Goal: Task Accomplishment & Management: Complete application form

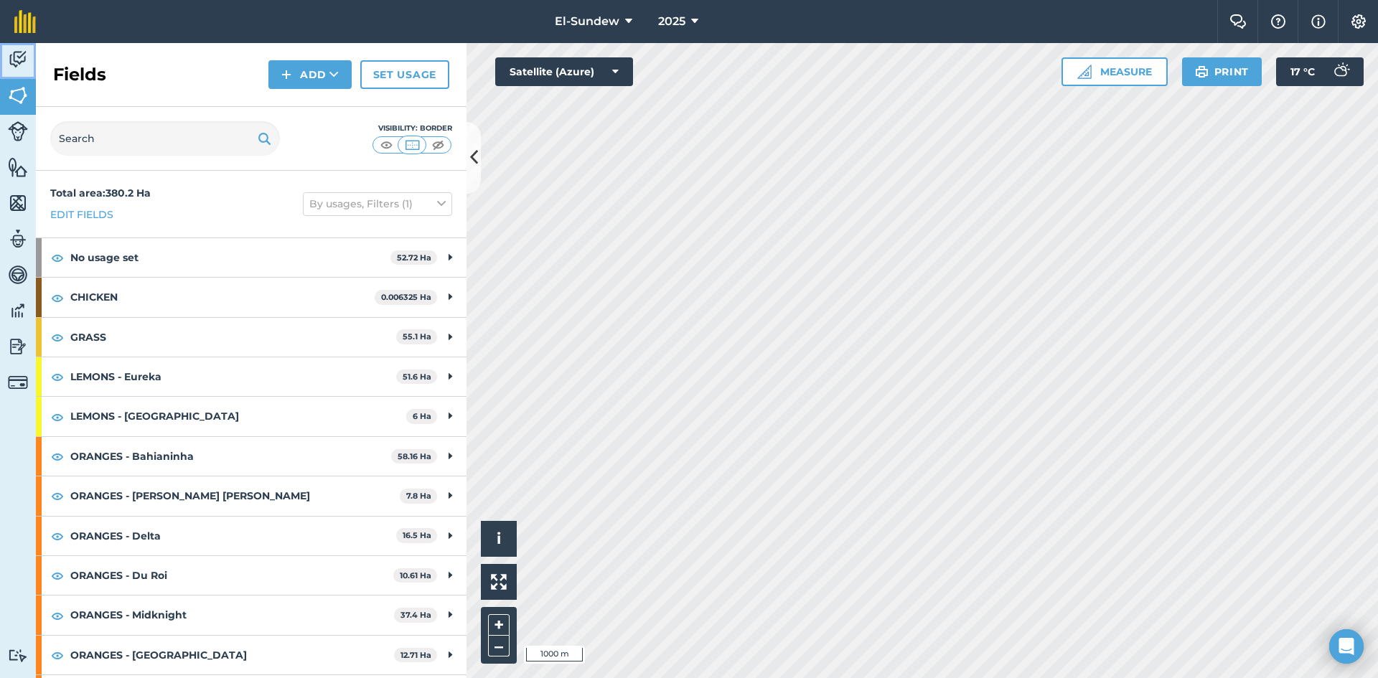
click at [24, 60] on img at bounding box center [18, 60] width 20 height 22
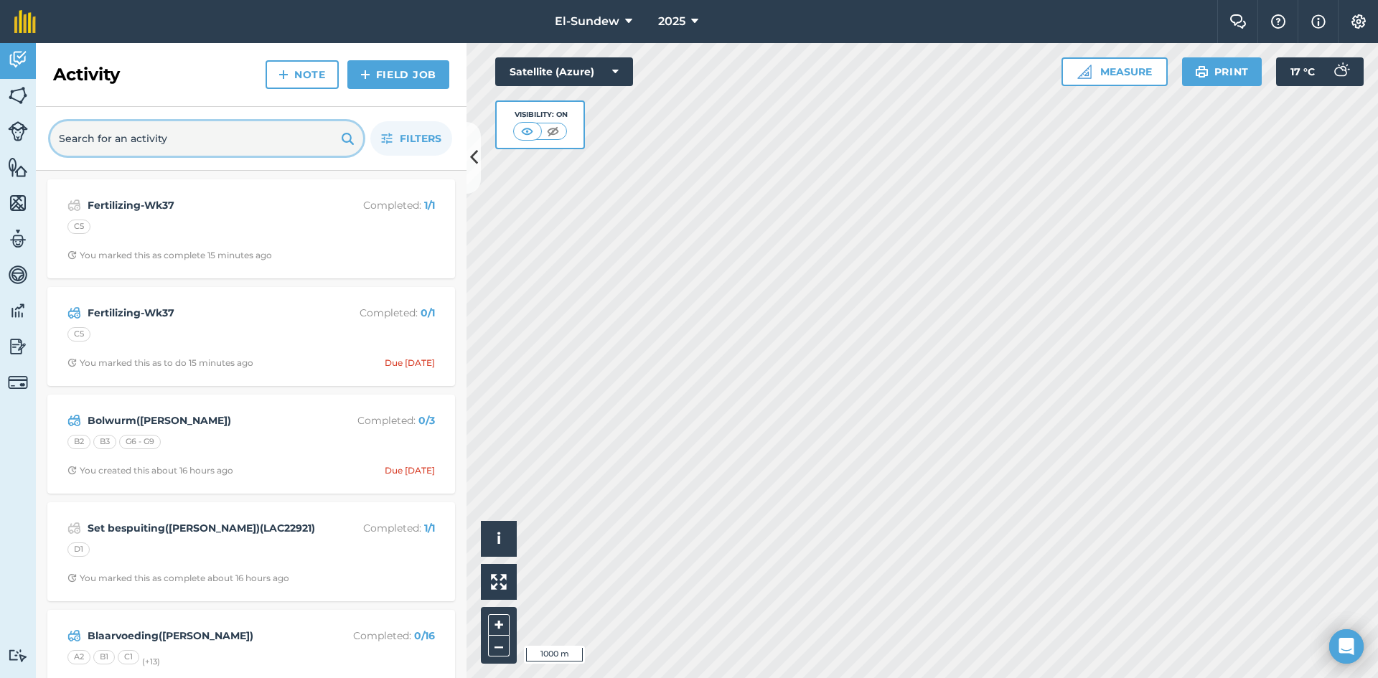
click at [220, 144] on input "text" at bounding box center [206, 138] width 313 height 34
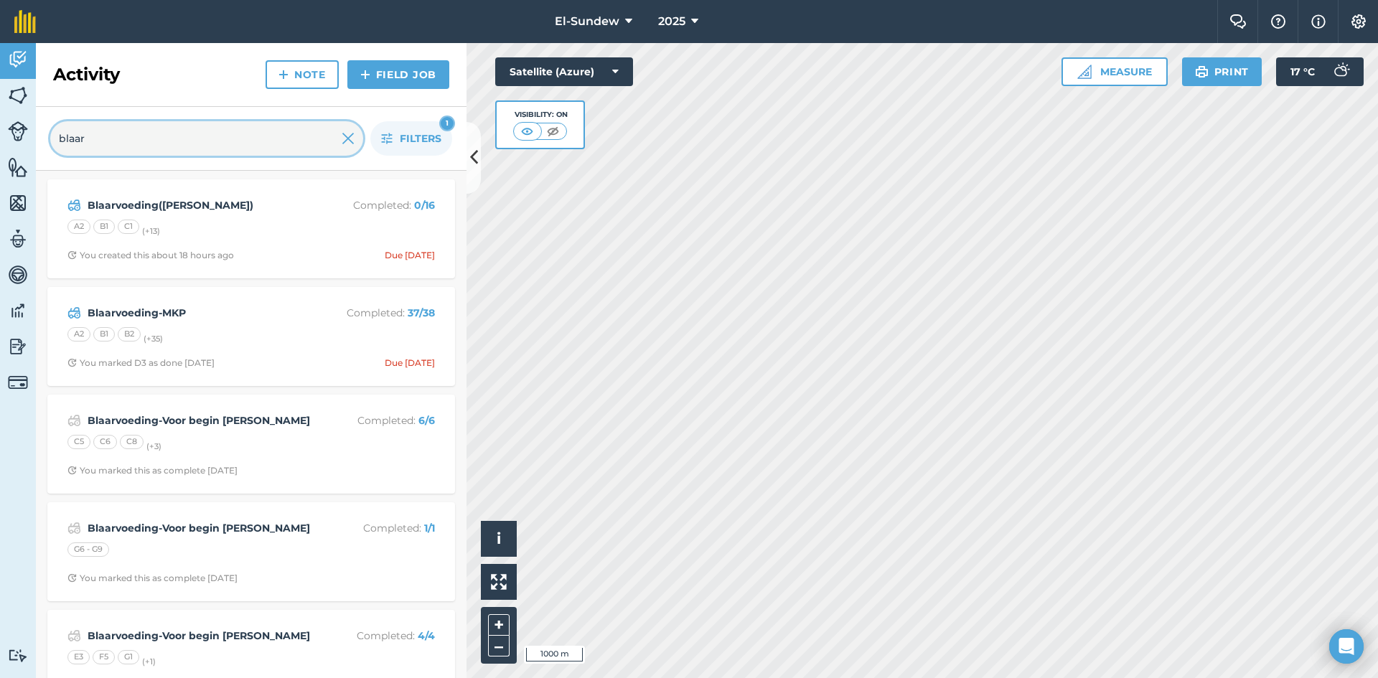
type input "blaar"
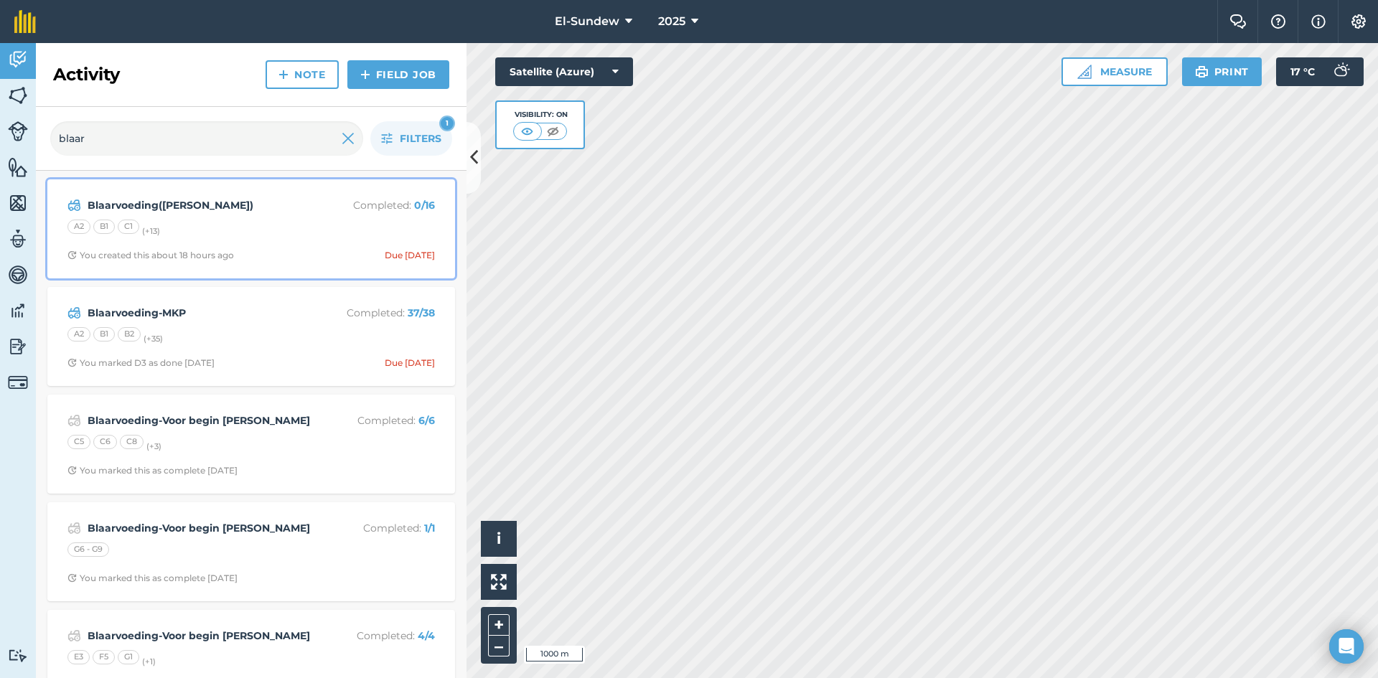
click at [252, 212] on strong "Blaarvoeding([PERSON_NAME])" at bounding box center [202, 205] width 228 height 16
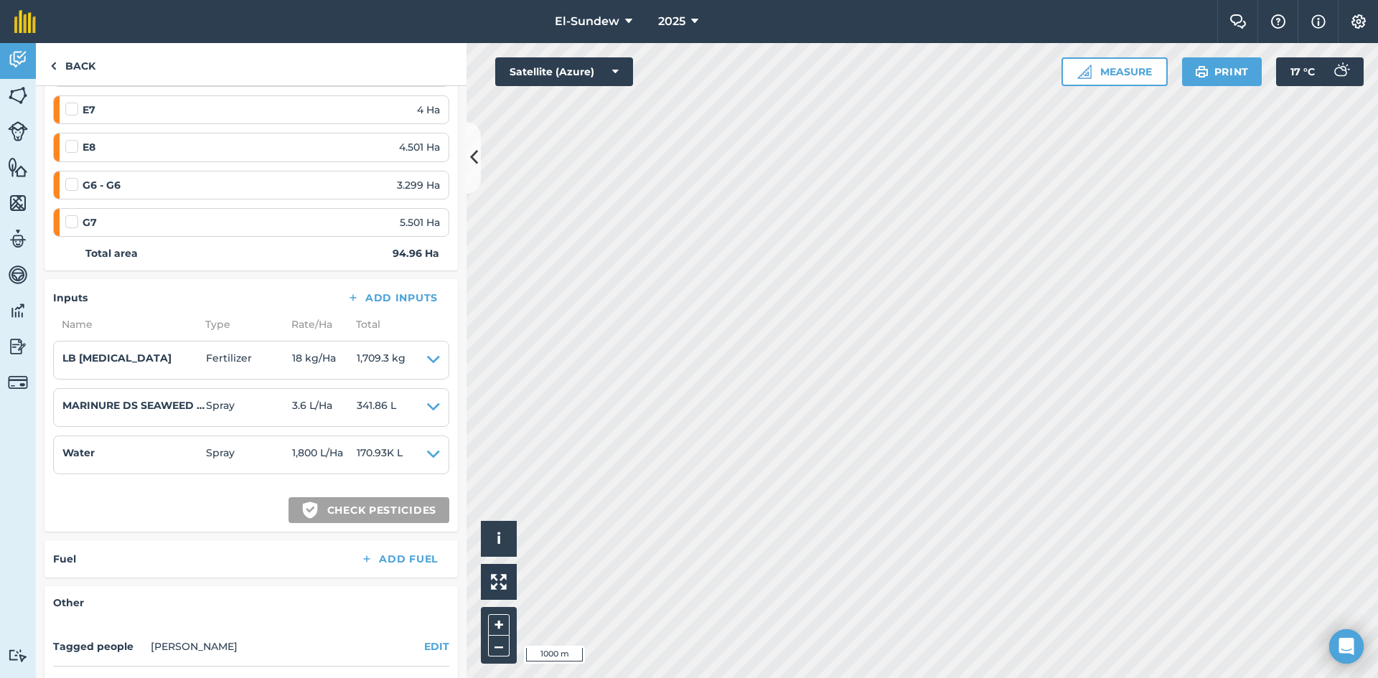
scroll to position [718, 0]
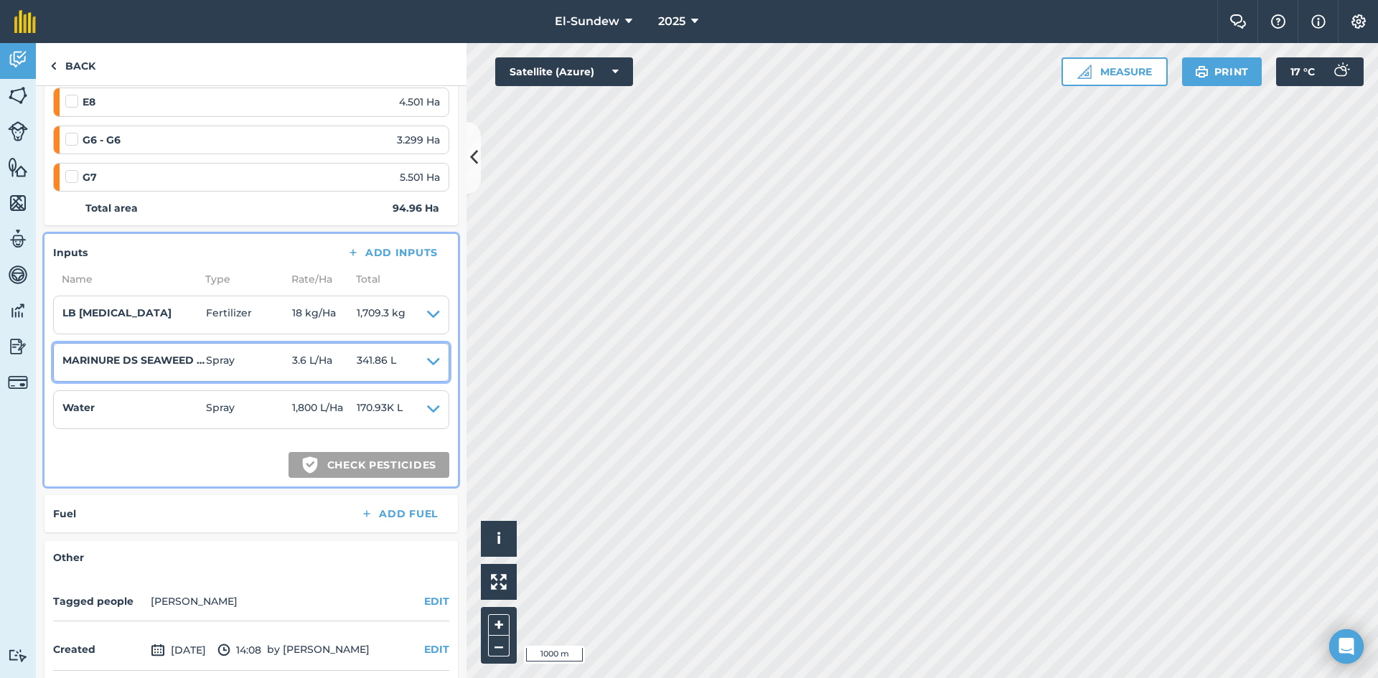
click at [427, 364] on icon at bounding box center [433, 362] width 13 height 20
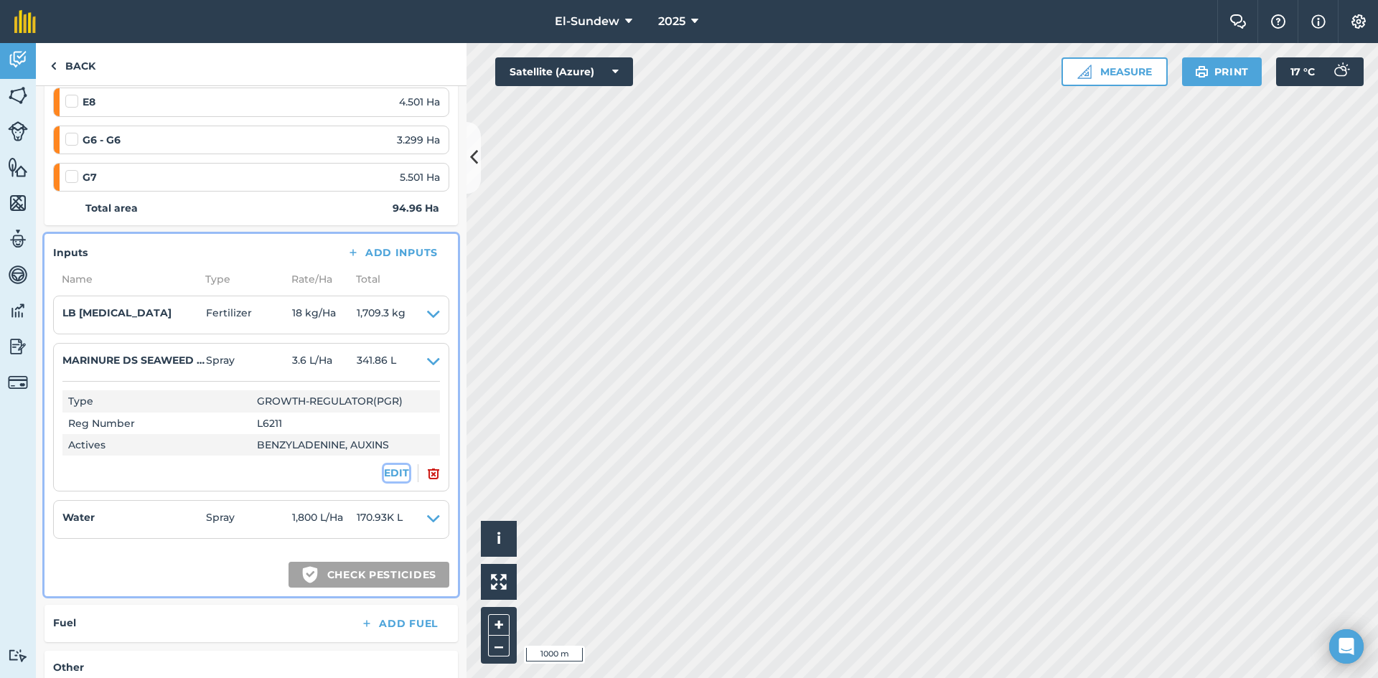
click at [395, 473] on button "EDIT" at bounding box center [396, 473] width 25 height 16
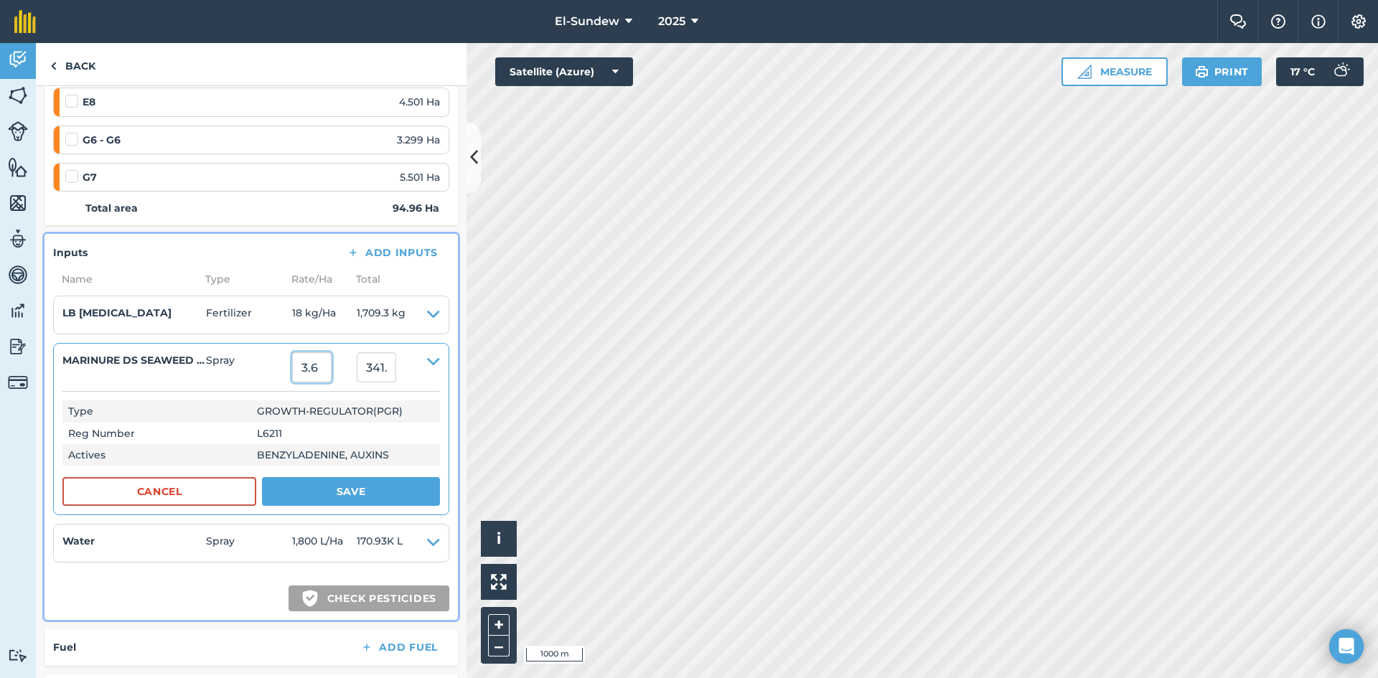
click at [332, 376] on input "3.6" at bounding box center [311, 367] width 39 height 30
type input "1.8"
type input "170.928"
click at [342, 490] on button "Save" at bounding box center [351, 491] width 178 height 29
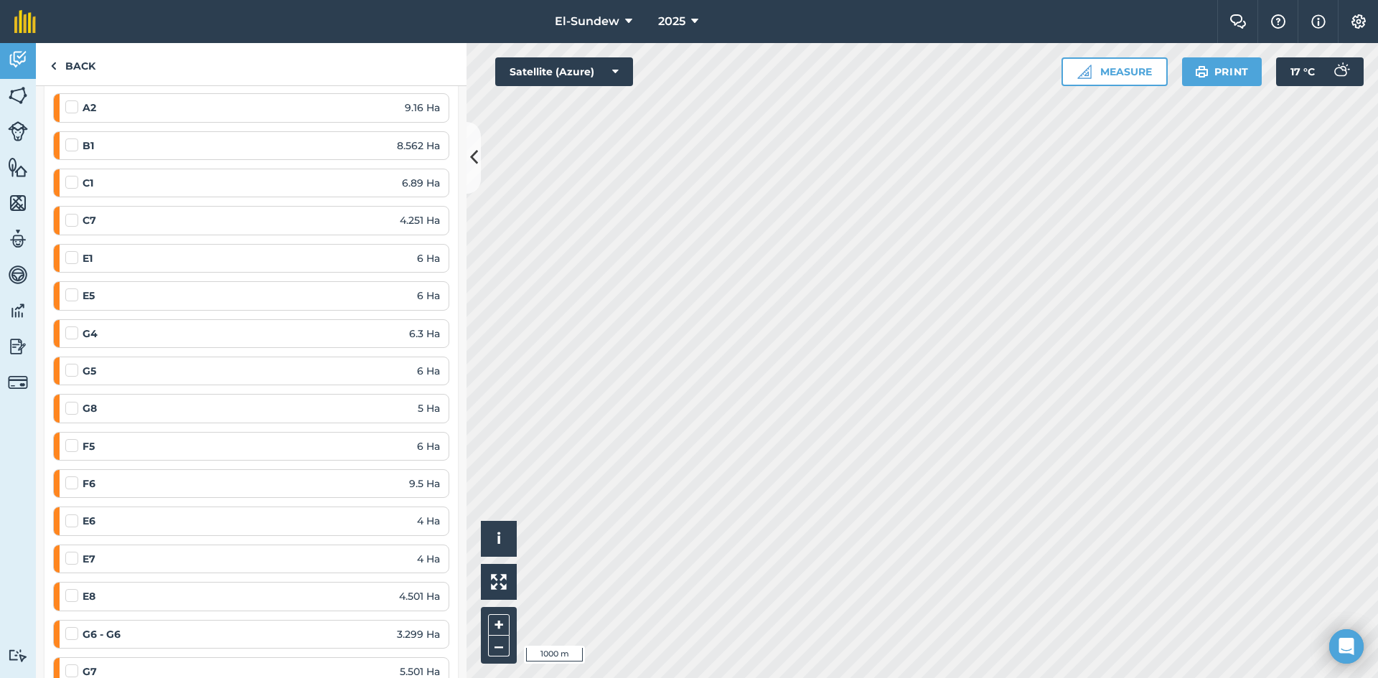
scroll to position [0, 0]
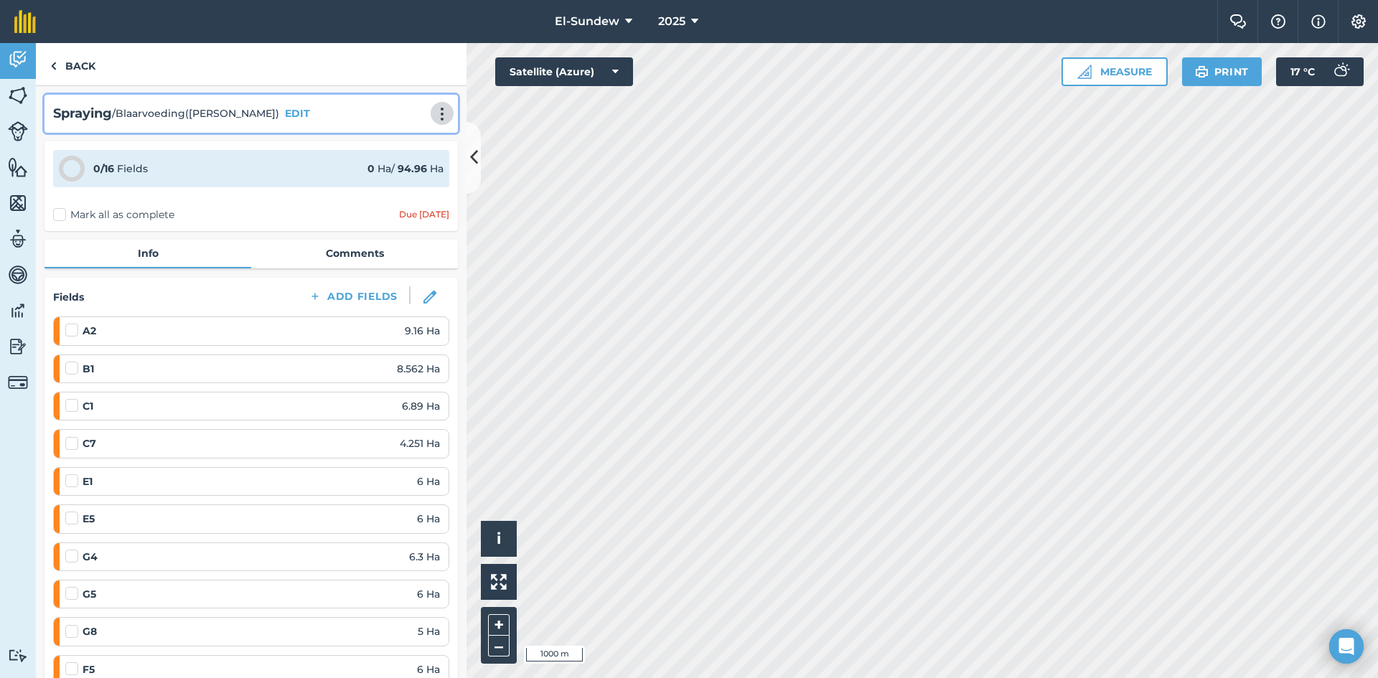
click at [434, 117] on img at bounding box center [442, 114] width 17 height 14
click at [395, 151] on link "Print" at bounding box center [412, 145] width 92 height 29
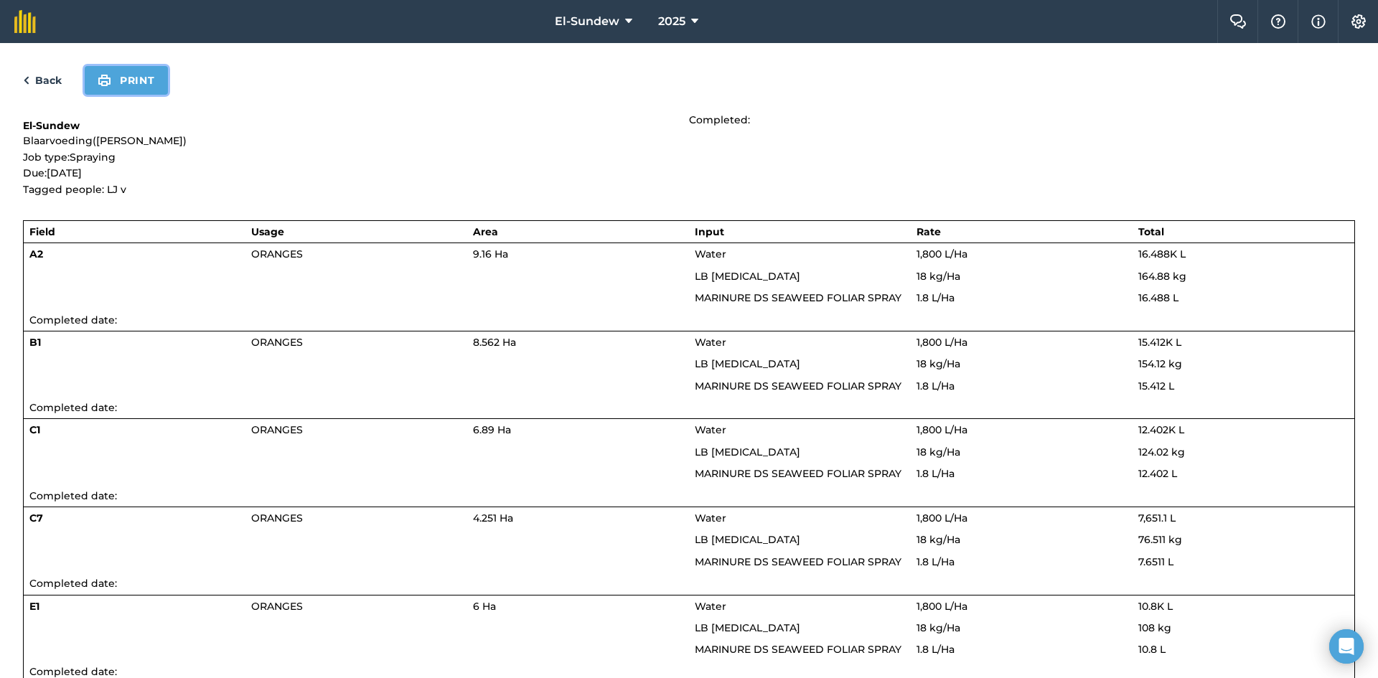
click at [102, 83] on img at bounding box center [105, 80] width 14 height 17
click at [42, 88] on link "Back" at bounding box center [42, 80] width 39 height 17
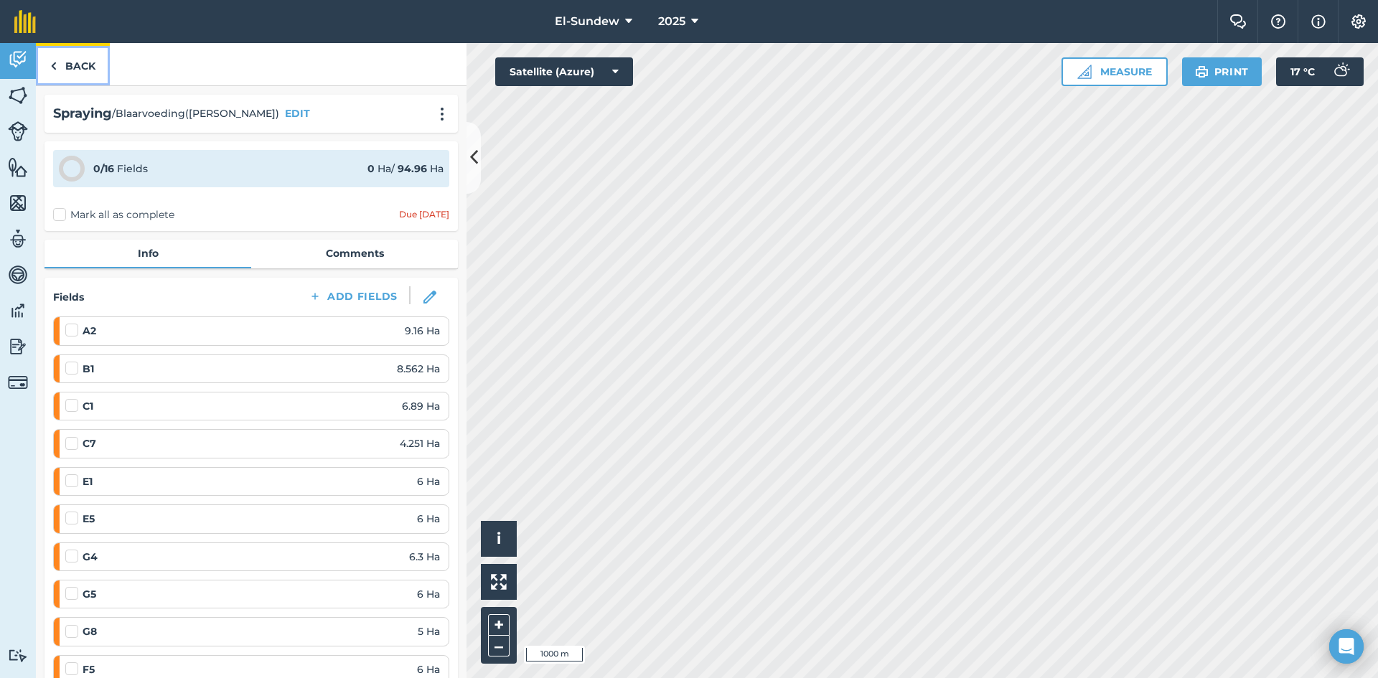
click at [68, 66] on link "Back" at bounding box center [73, 64] width 74 height 42
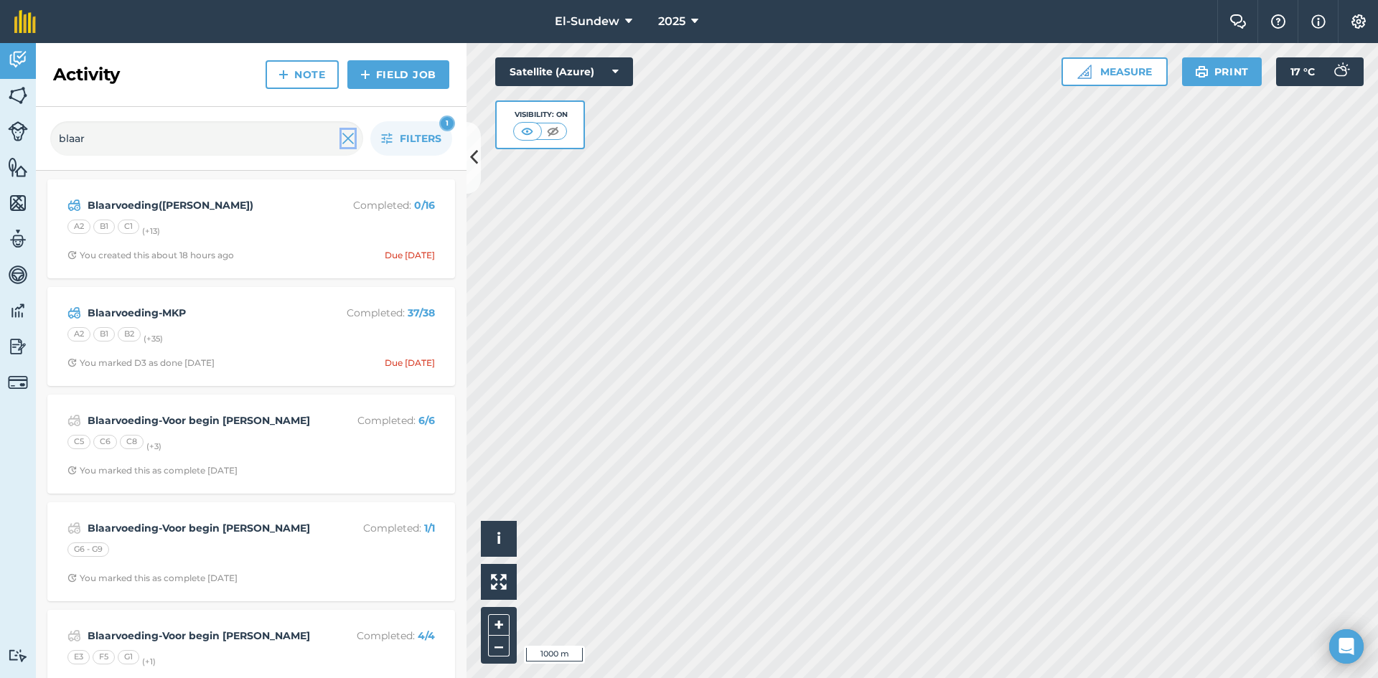
click at [346, 141] on img at bounding box center [348, 138] width 13 height 17
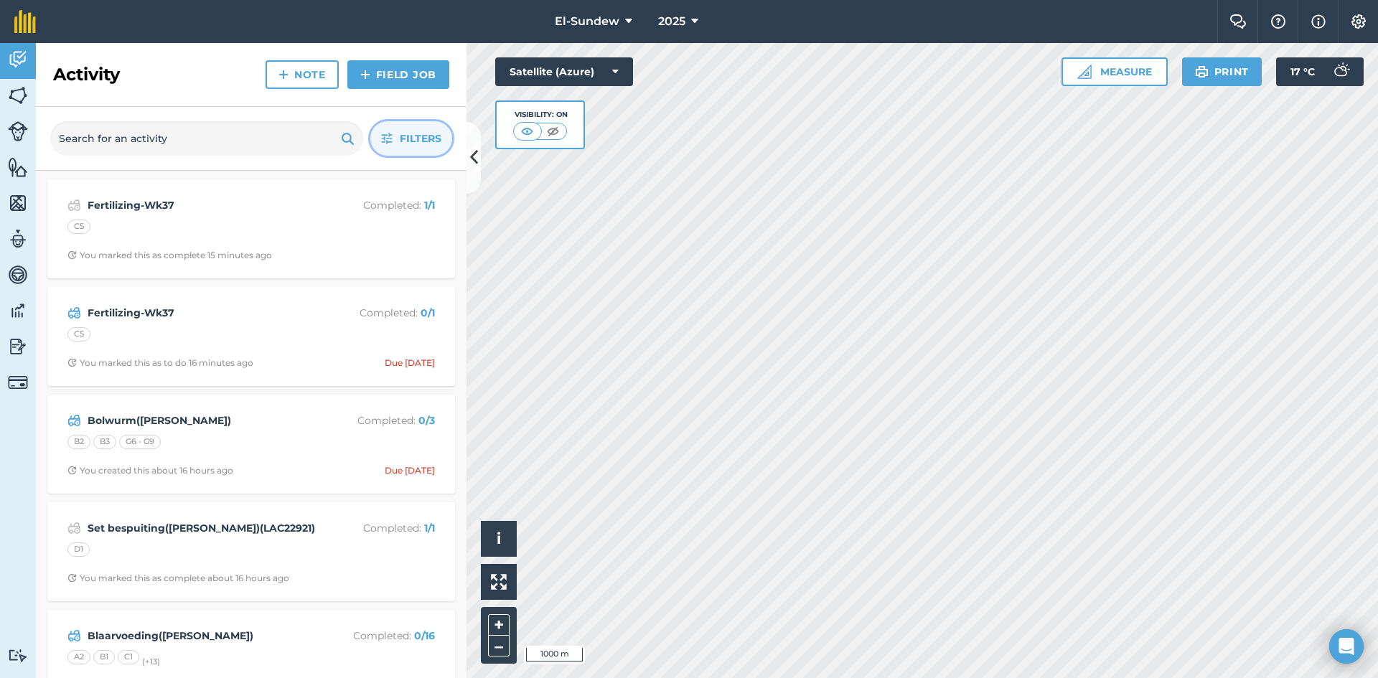
click at [381, 138] on icon "button" at bounding box center [386, 138] width 11 height 11
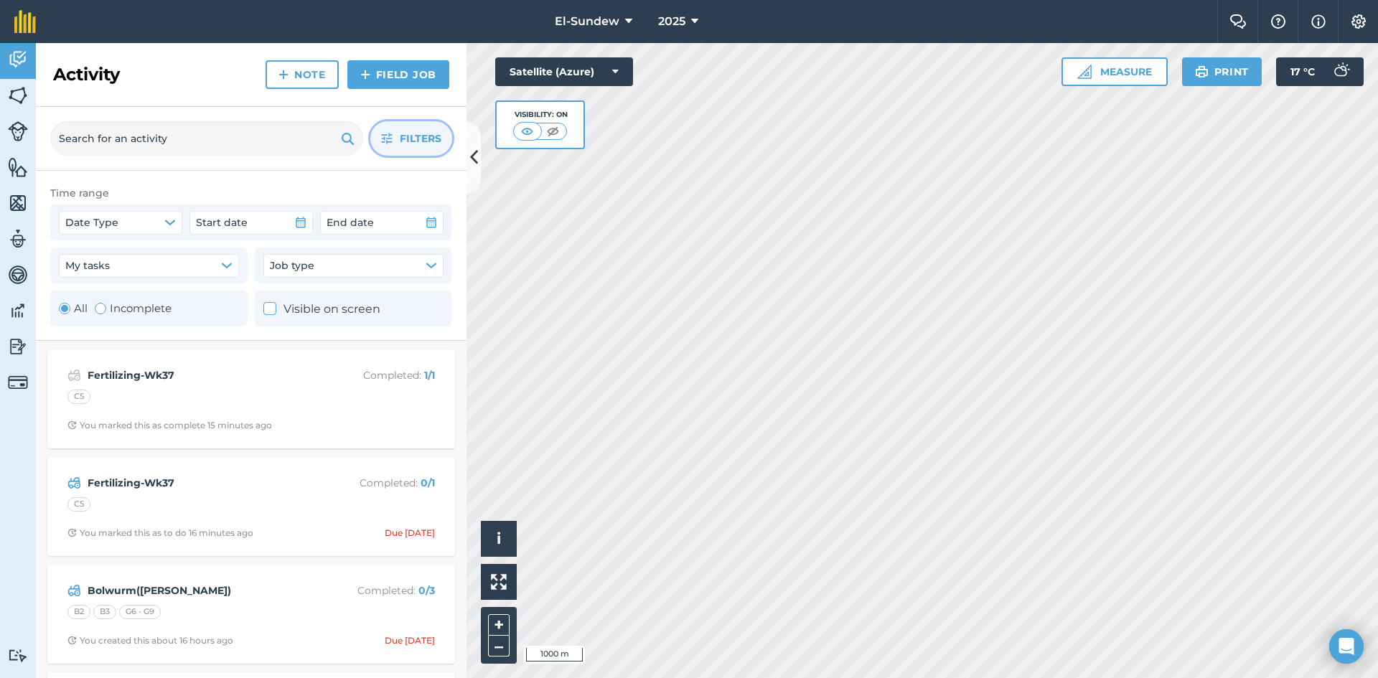
click at [135, 308] on label "Incomplete" at bounding box center [133, 308] width 77 height 17
radio input "false"
radio input "true"
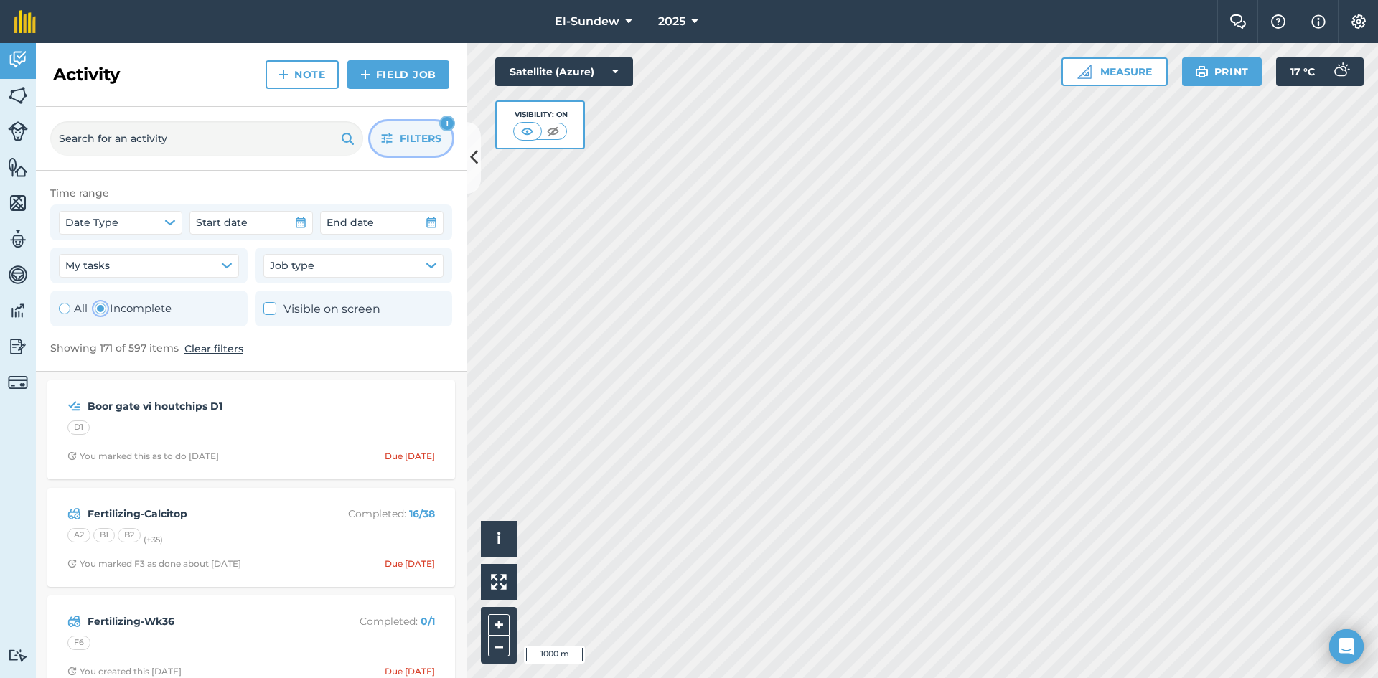
click at [383, 146] on button "Filters 1" at bounding box center [411, 138] width 82 height 34
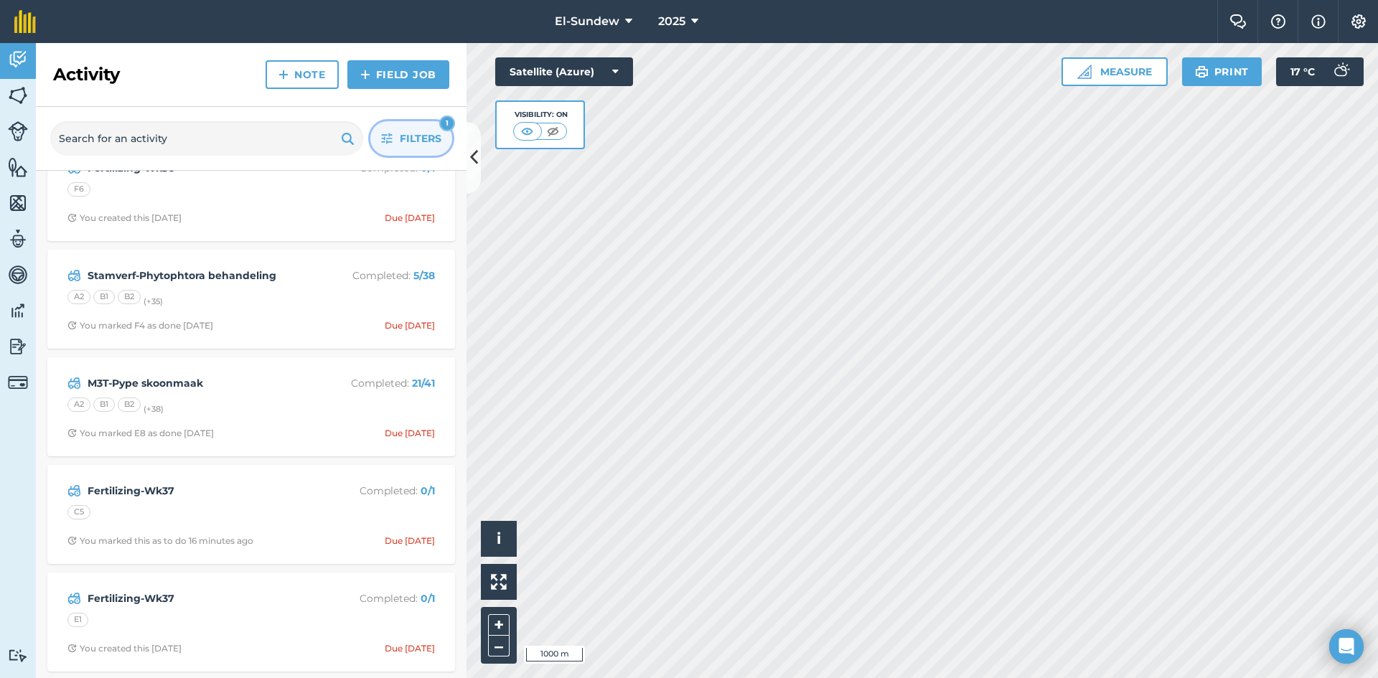
scroll to position [239, 0]
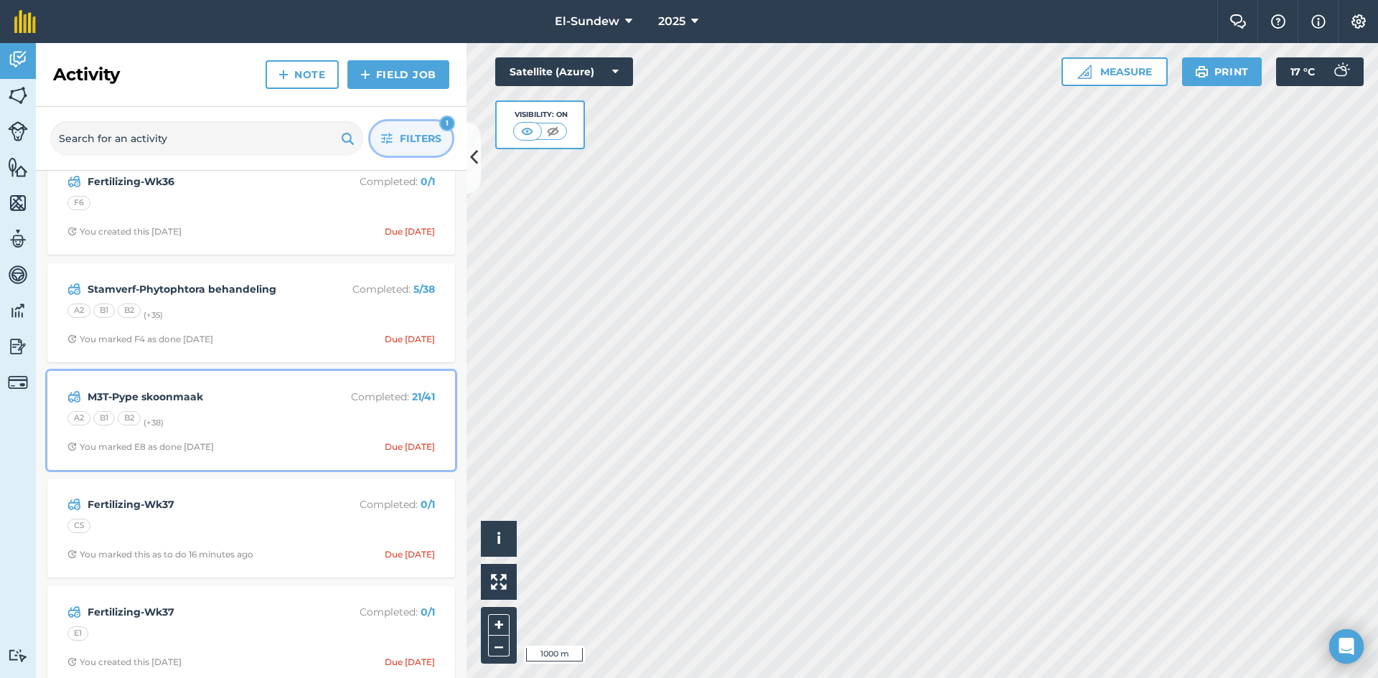
click at [266, 415] on div "A2 B1 B2 (+ 38 )" at bounding box center [250, 420] width 367 height 19
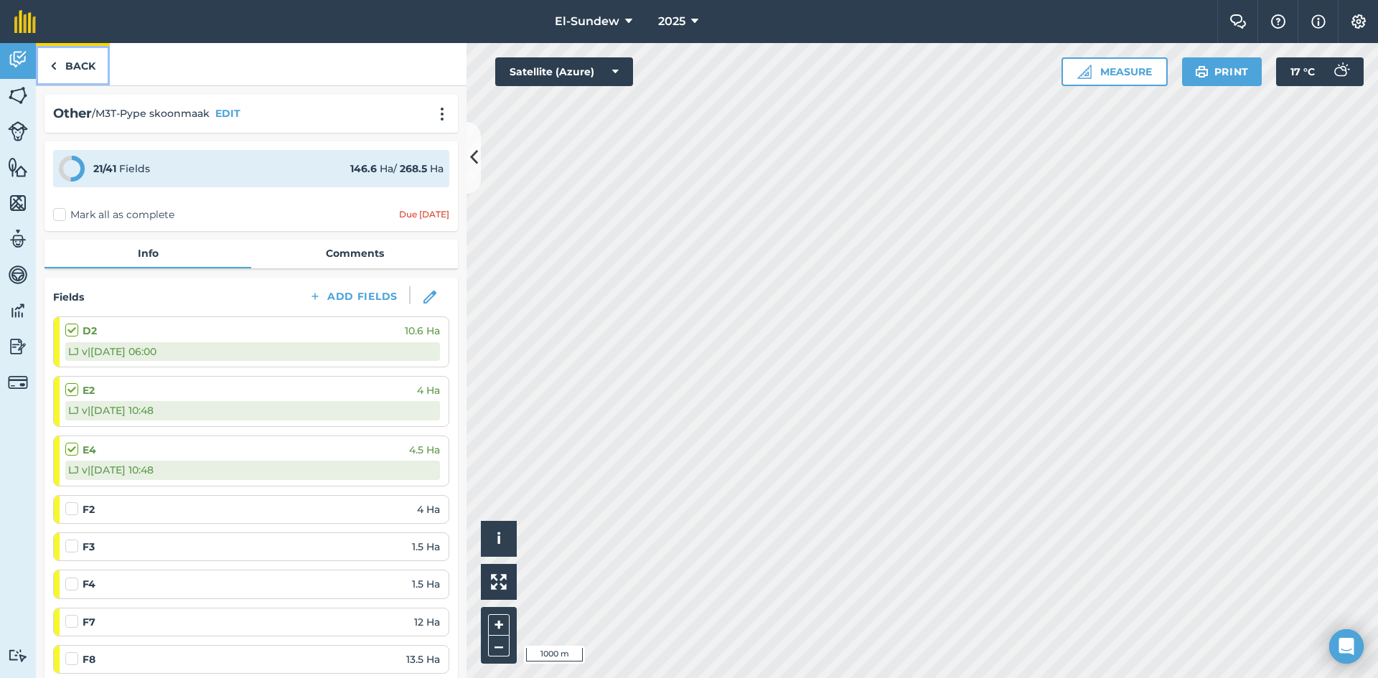
click at [91, 62] on link "Back" at bounding box center [73, 64] width 74 height 42
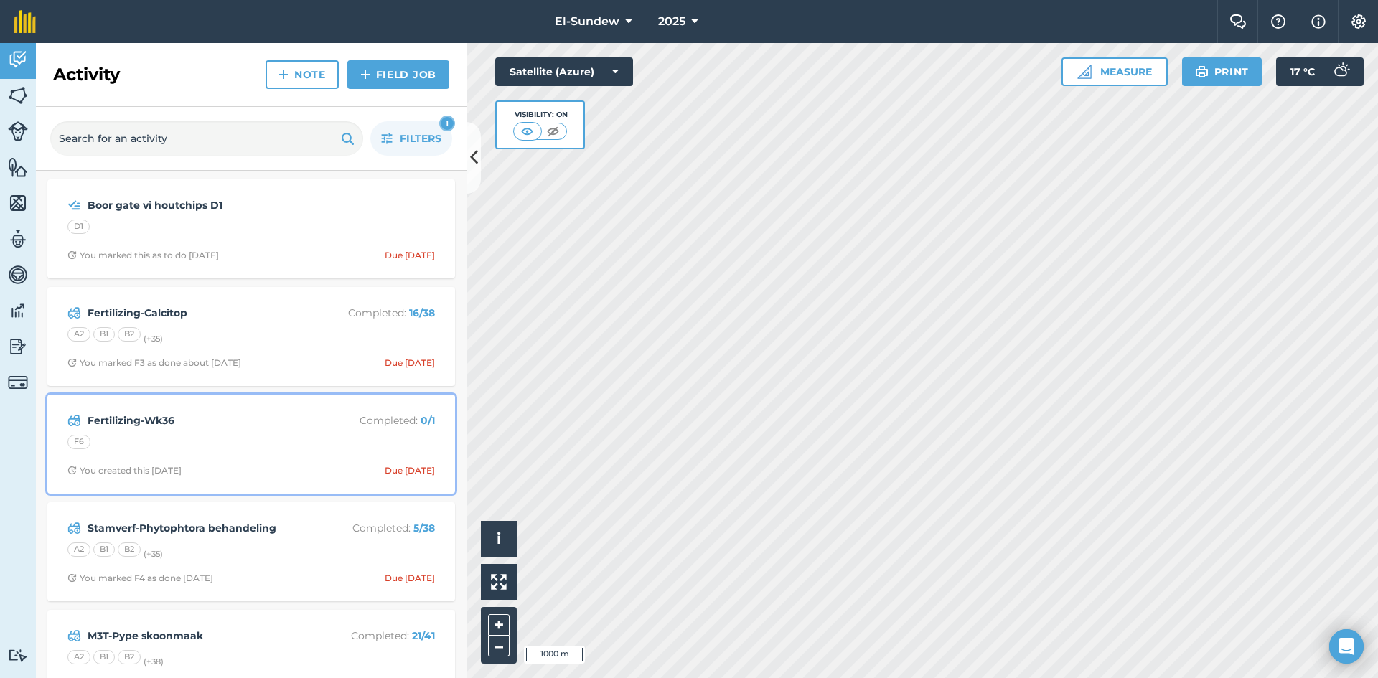
click at [270, 441] on div "F6" at bounding box center [250, 444] width 367 height 19
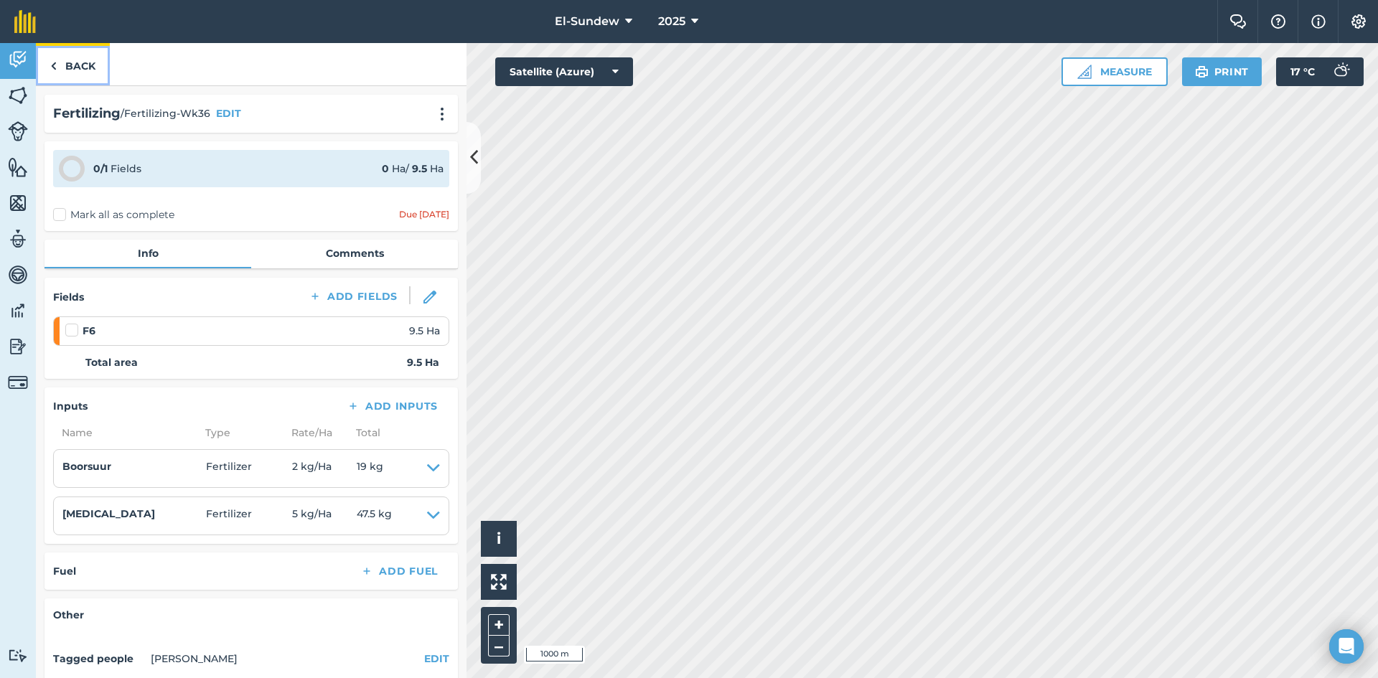
click at [75, 52] on link "Back" at bounding box center [73, 64] width 74 height 42
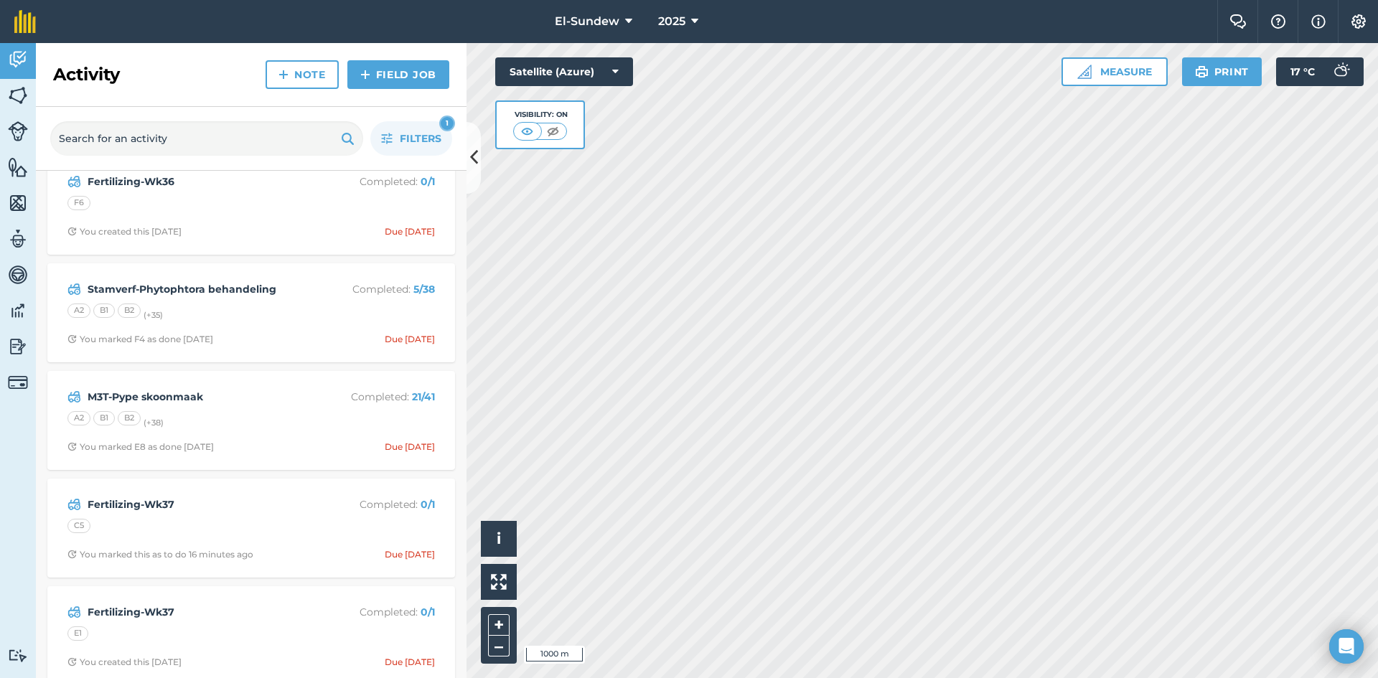
scroll to position [479, 0]
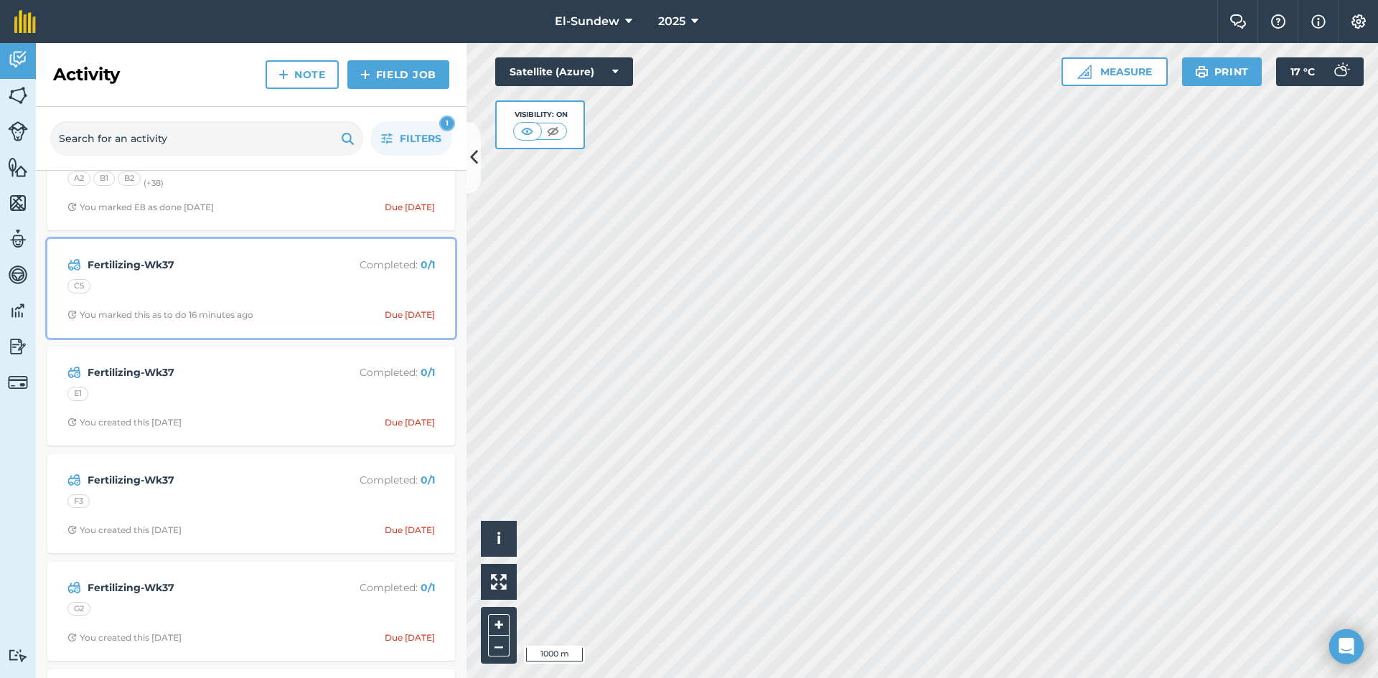
click at [252, 306] on div "Fertilizing-Wk37 Completed : 0 / 1 C5 You marked this as to do 16 minutes ago D…" at bounding box center [251, 289] width 390 height 82
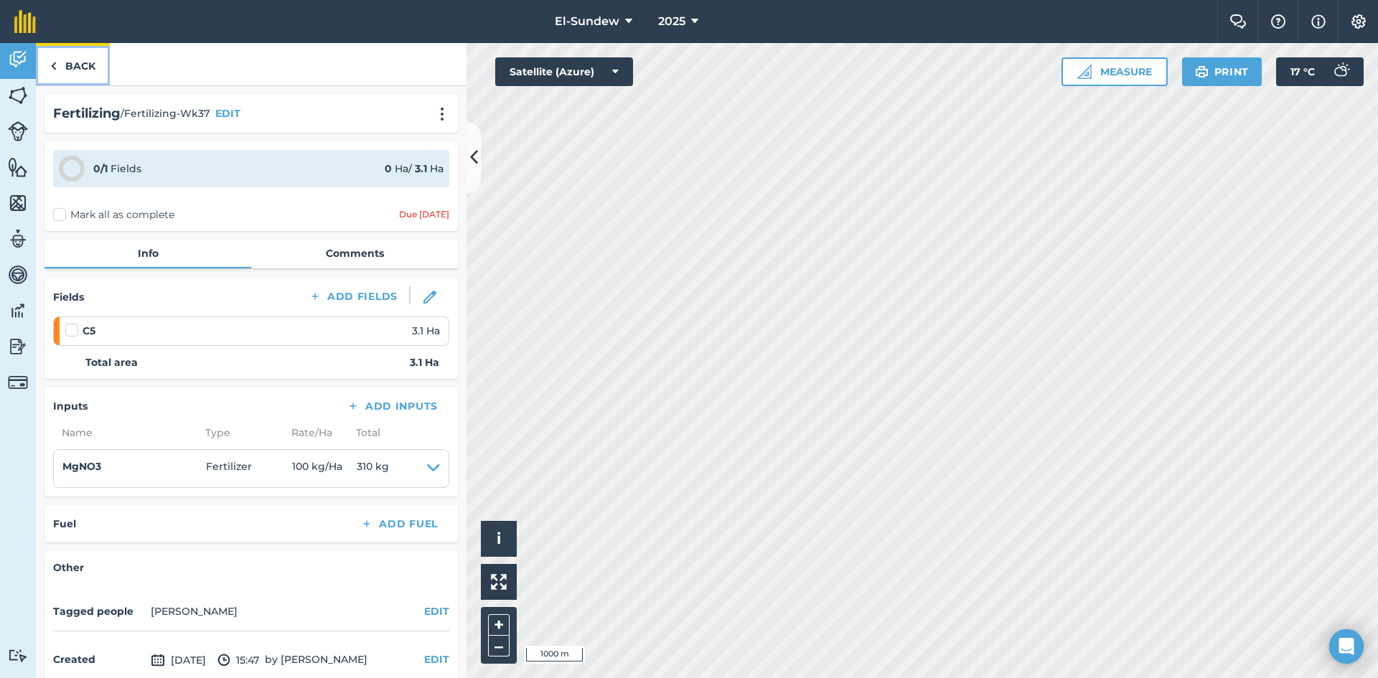
click at [84, 80] on link "Back" at bounding box center [73, 64] width 74 height 42
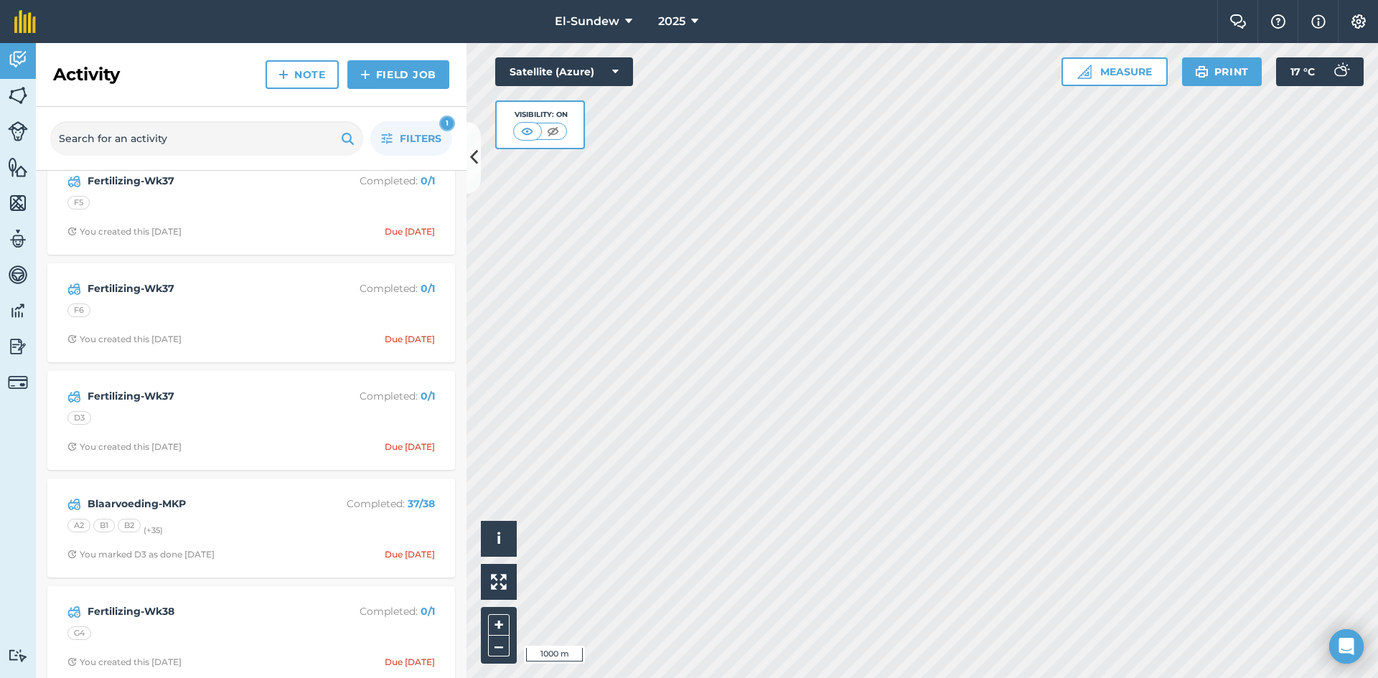
scroll to position [2632, 0]
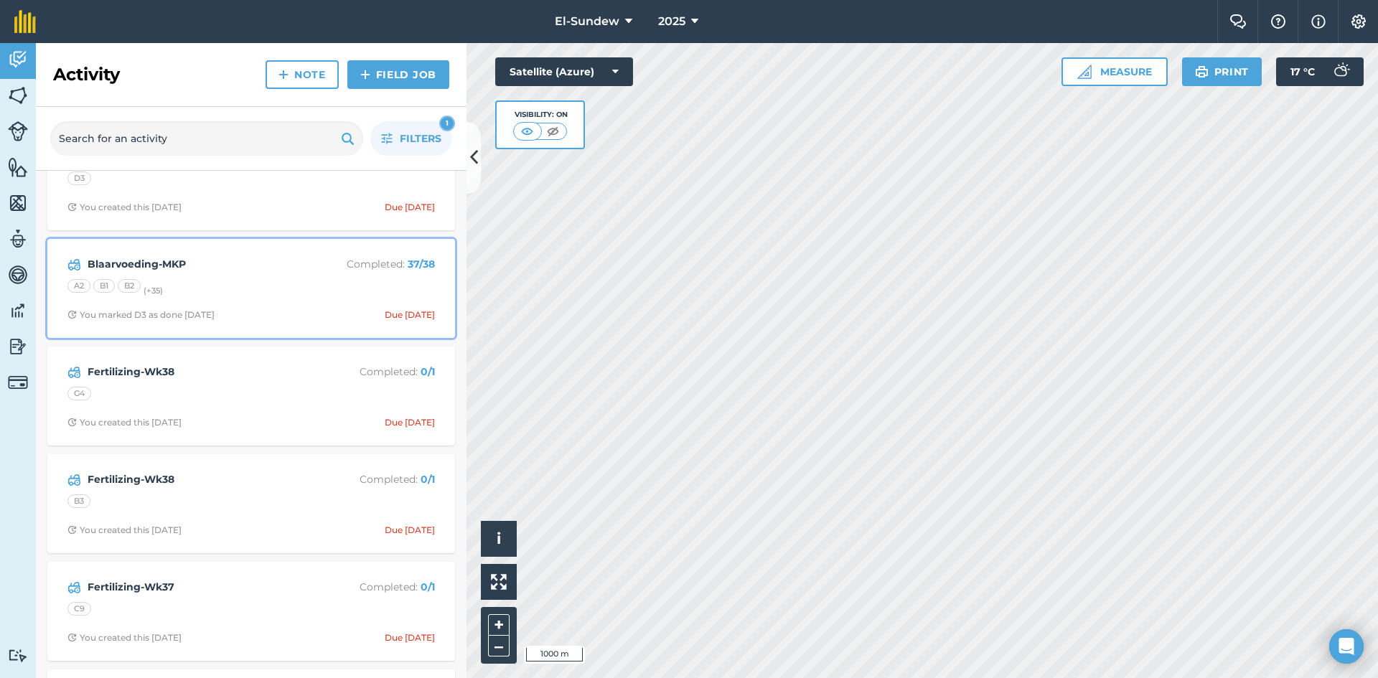
click at [291, 279] on div "A2 B1 B2 (+ 35 )" at bounding box center [250, 288] width 367 height 19
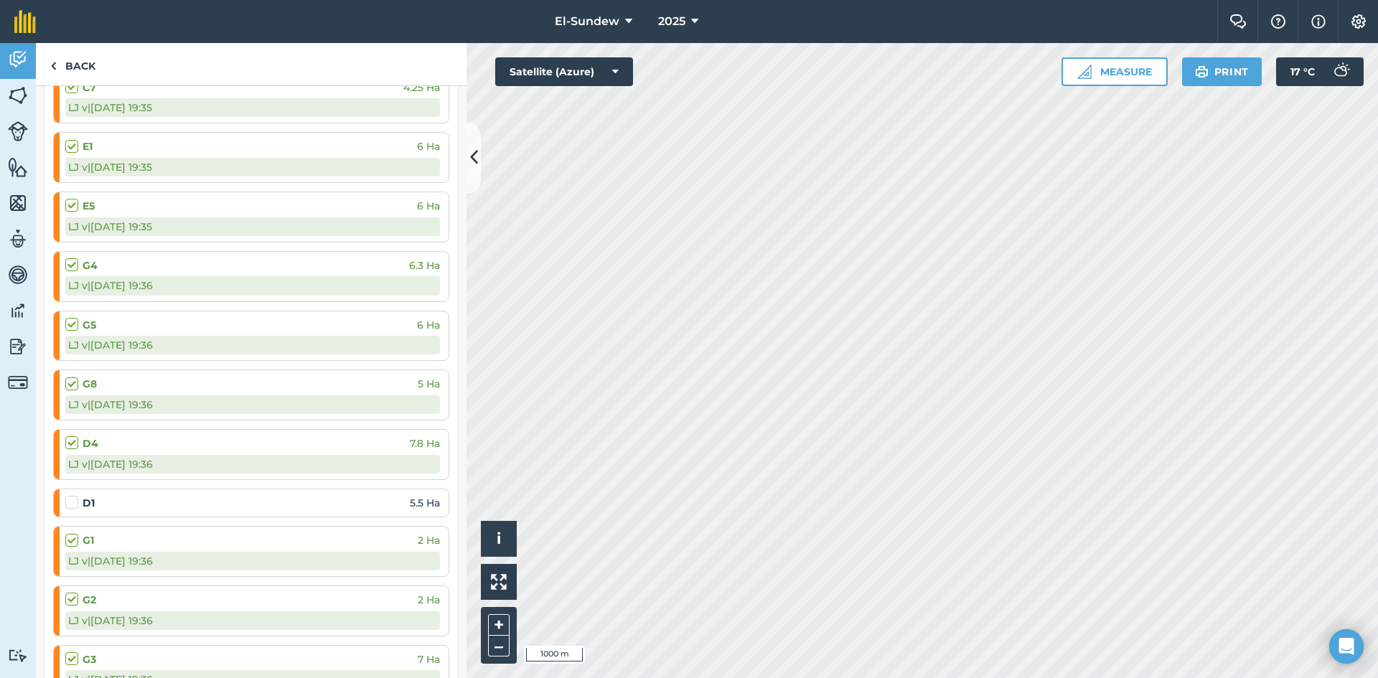
scroll to position [1196, 0]
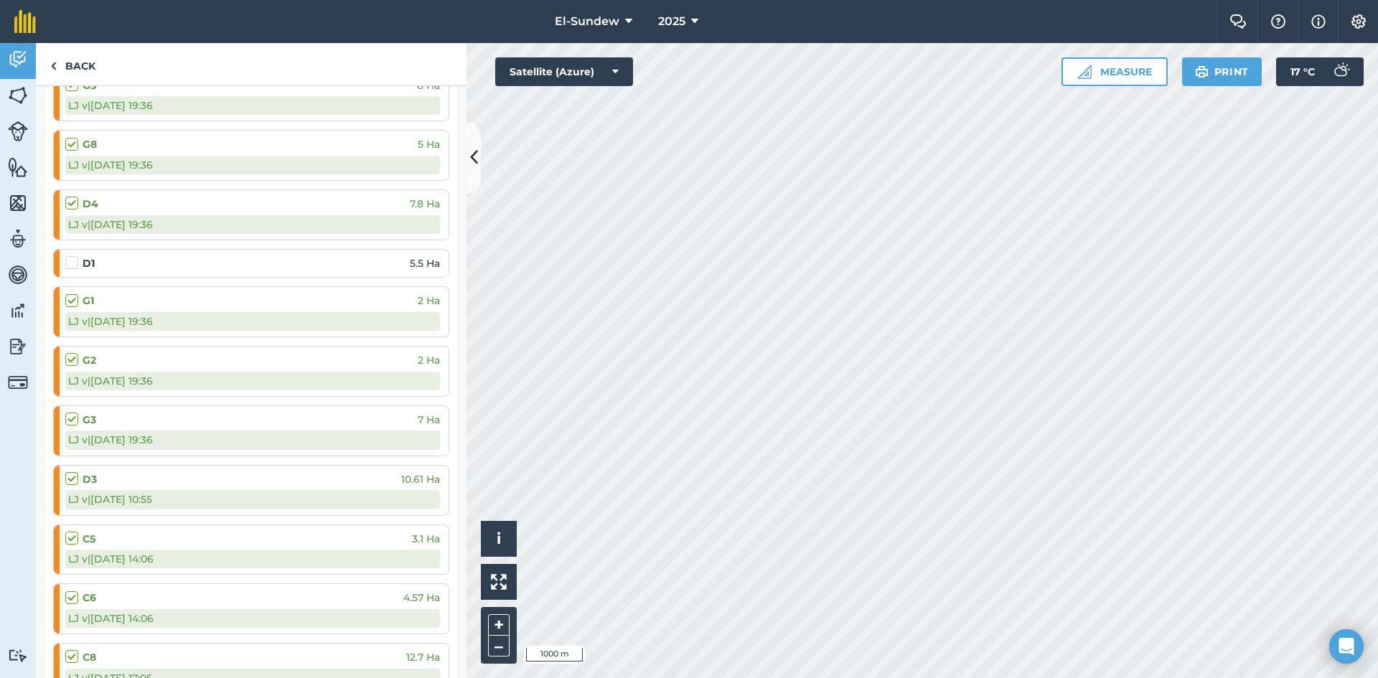
click at [76, 256] on label at bounding box center [73, 256] width 17 height 0
click at [75, 261] on input "checkbox" at bounding box center [69, 260] width 9 height 9
checkbox input "false"
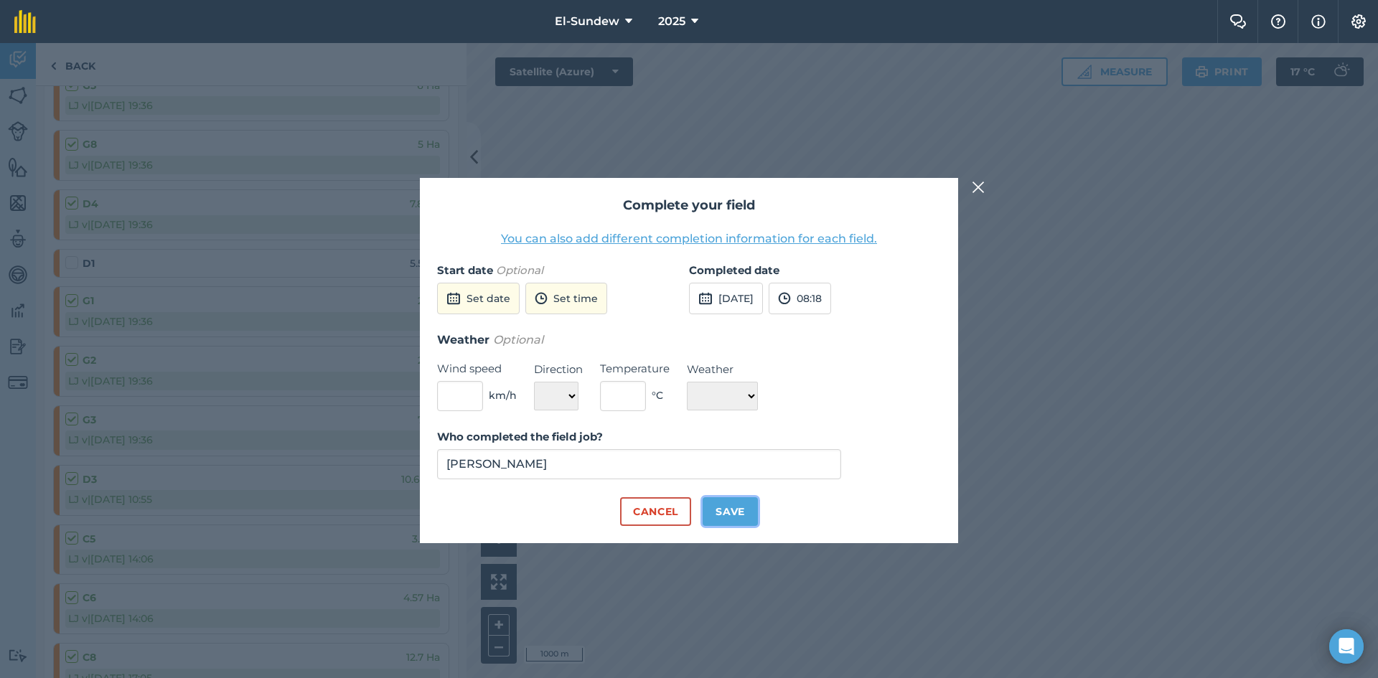
click at [744, 518] on button "Save" at bounding box center [730, 511] width 55 height 29
checkbox input "true"
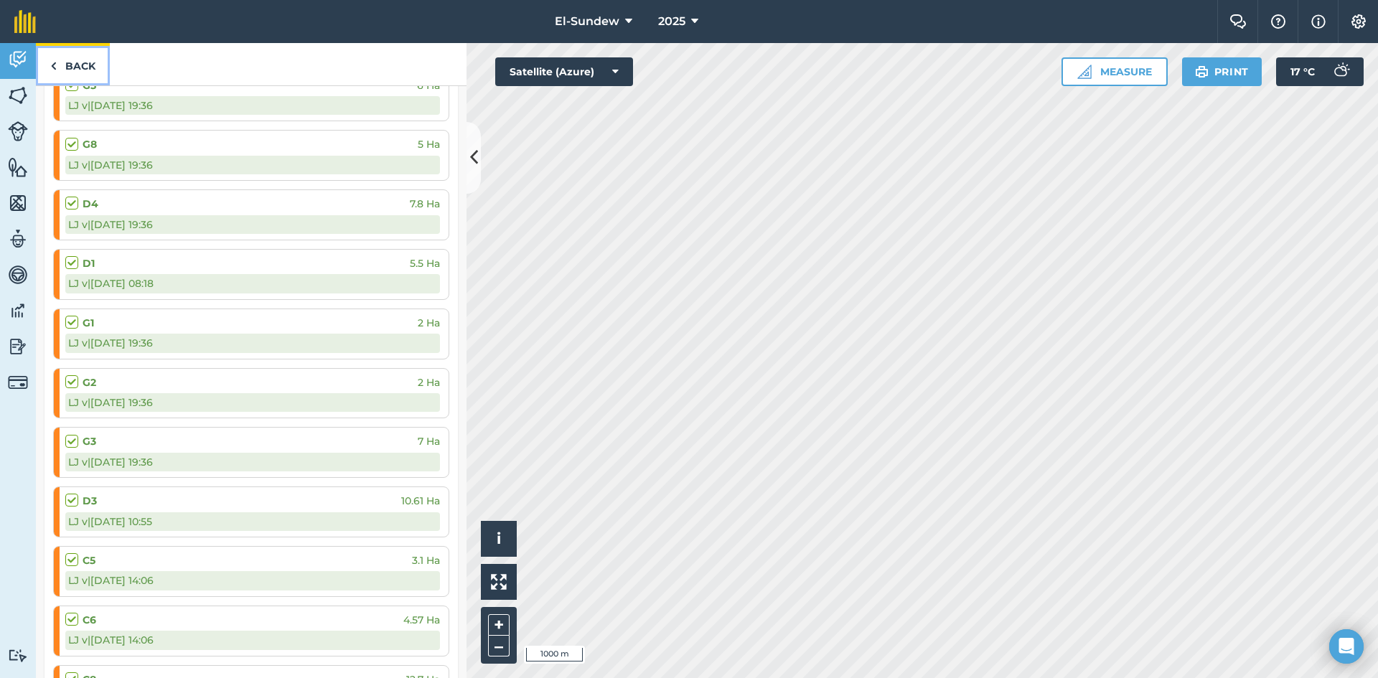
click at [89, 68] on link "Back" at bounding box center [73, 64] width 74 height 42
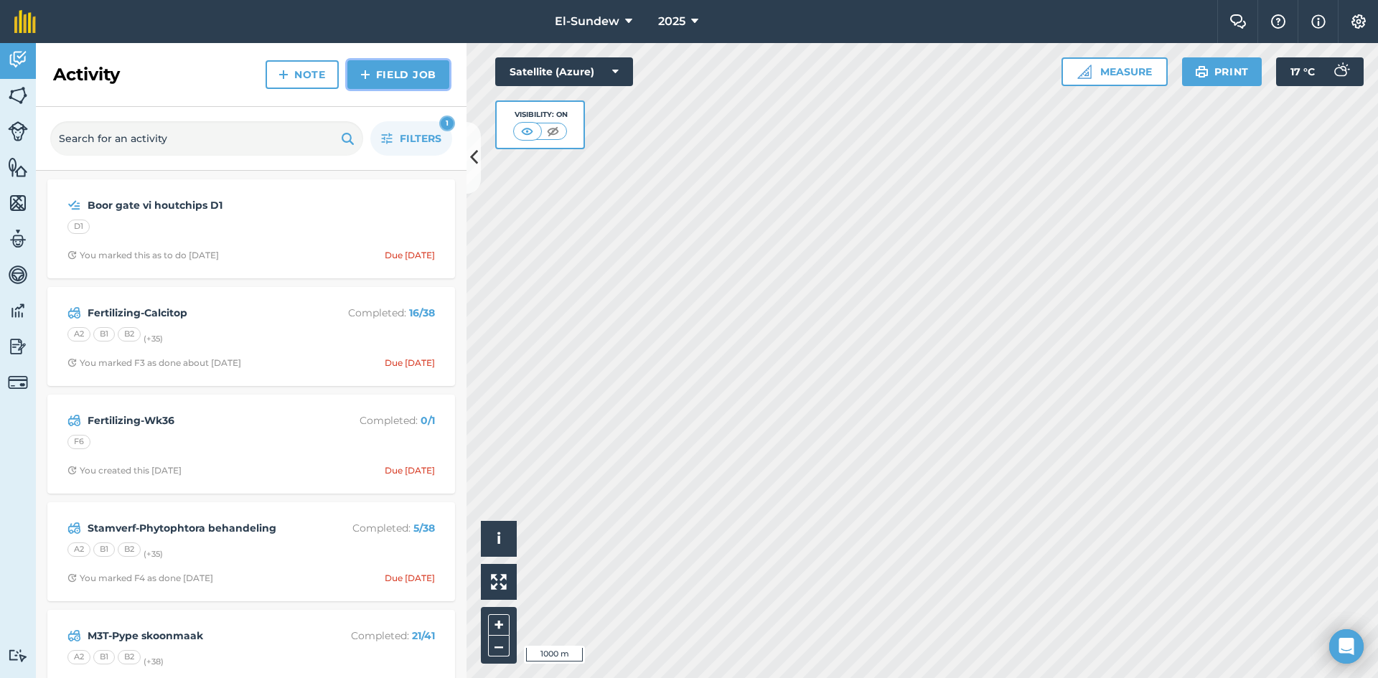
click at [388, 70] on link "Field Job" at bounding box center [398, 74] width 102 height 29
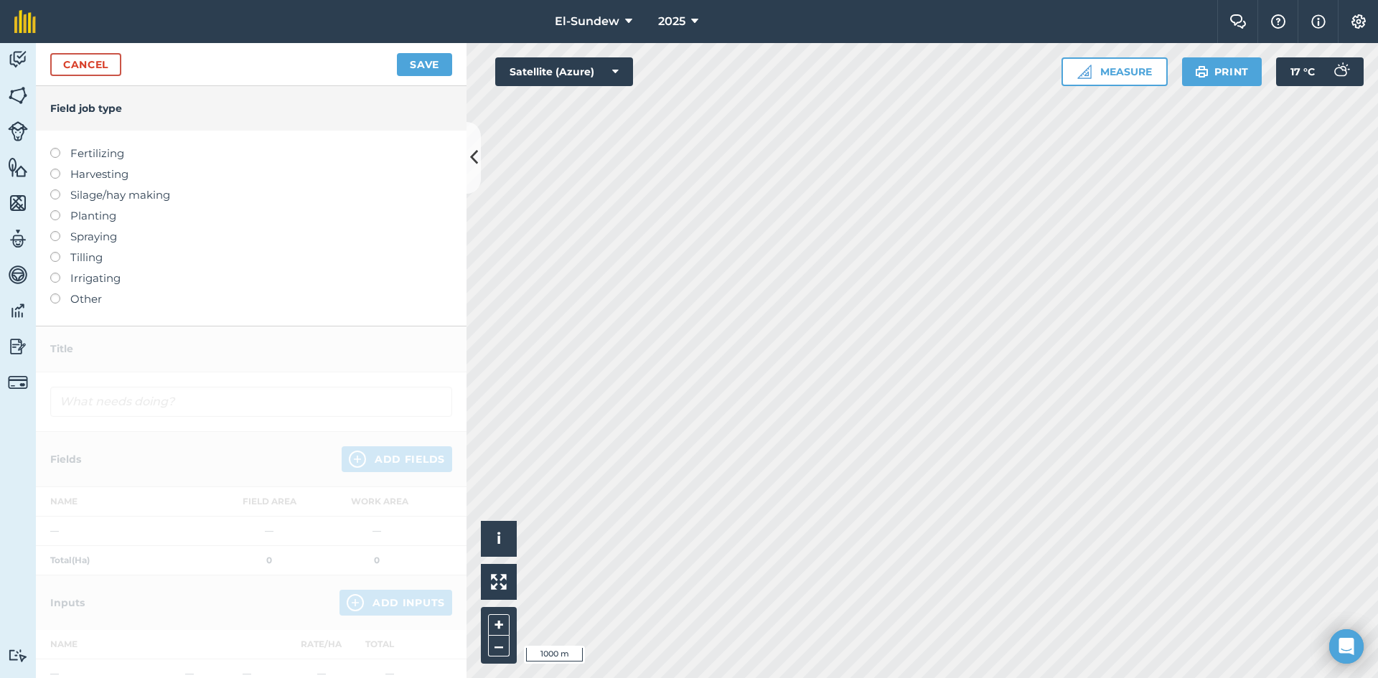
click at [90, 241] on label "Spraying" at bounding box center [251, 236] width 402 height 17
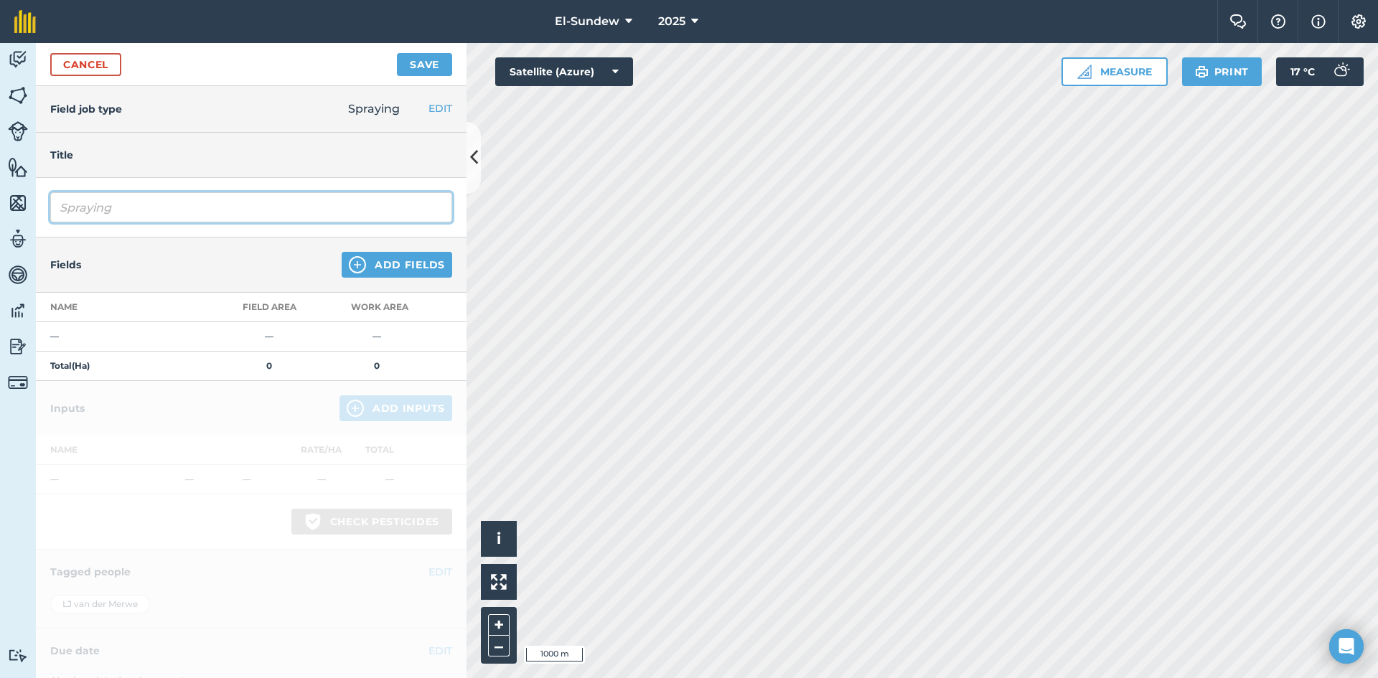
click at [184, 212] on input "Spraying" at bounding box center [251, 207] width 402 height 30
type input "Bolwurm ekstra bespuiting"
click at [349, 264] on img at bounding box center [357, 264] width 17 height 17
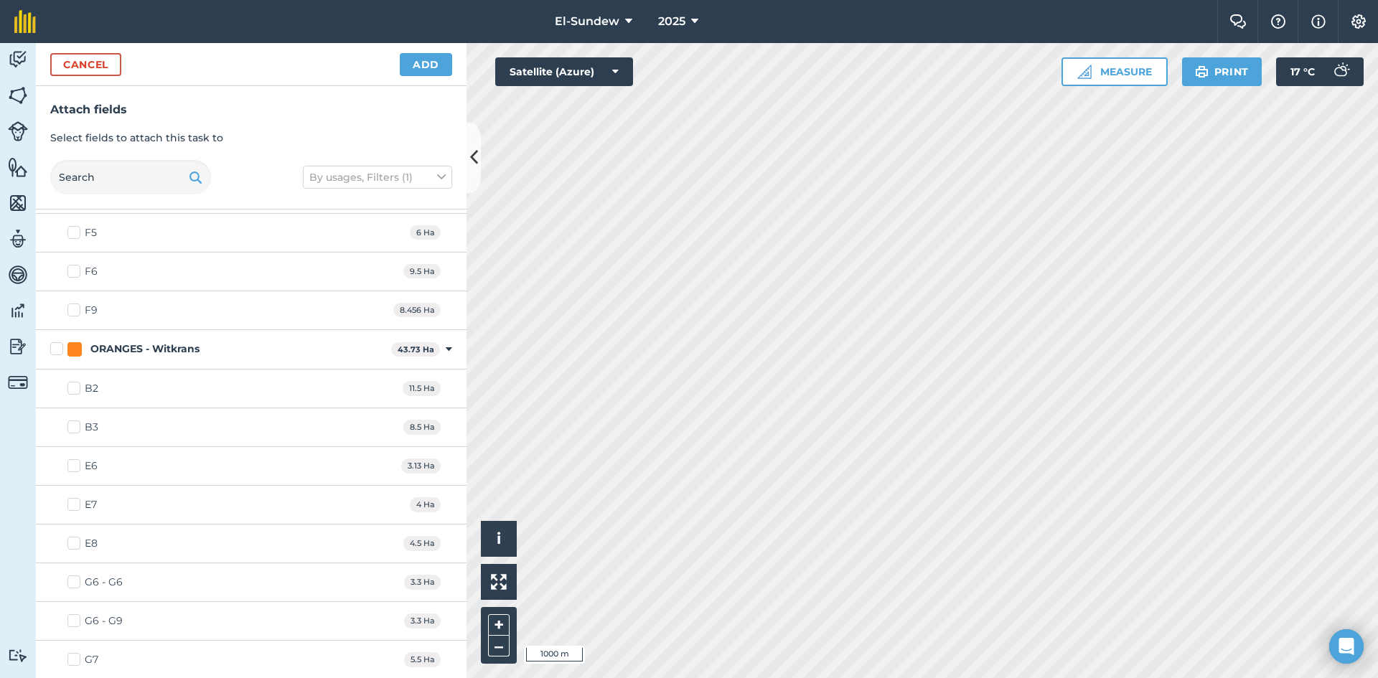
scroll to position [2153, 0]
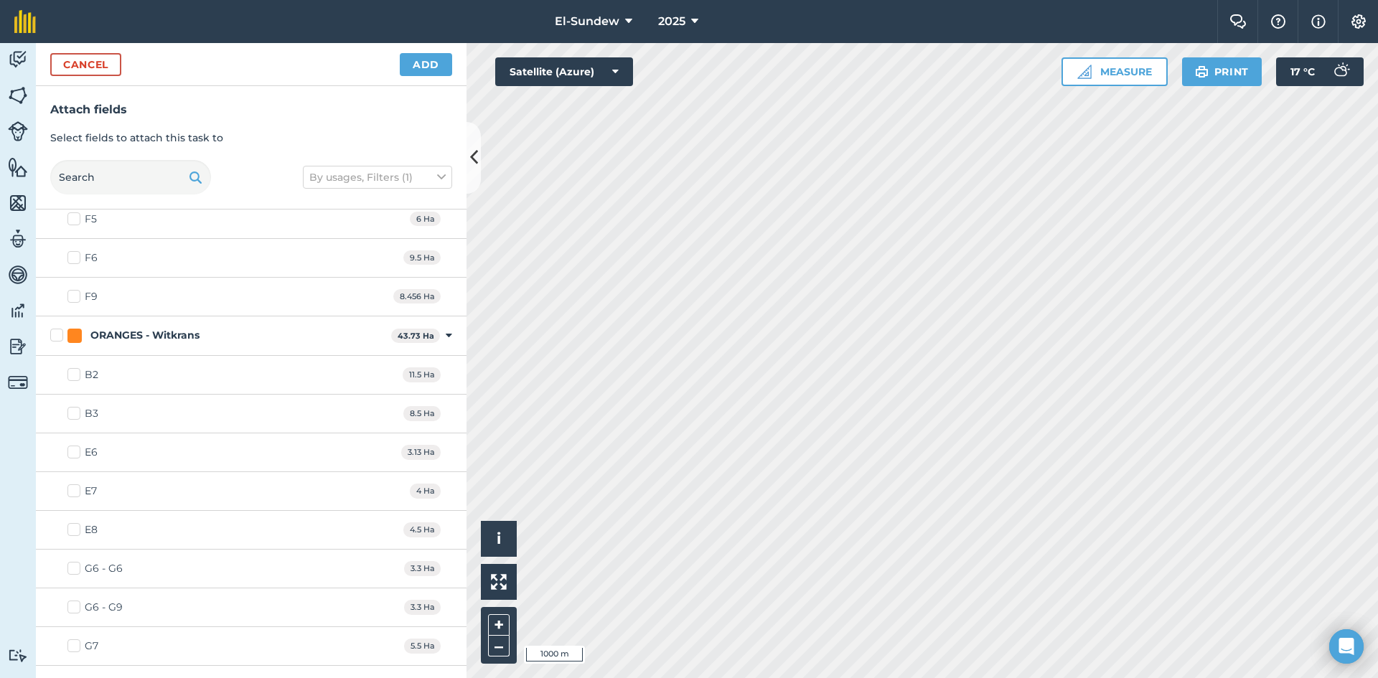
click at [73, 374] on label "B2" at bounding box center [82, 374] width 31 height 15
click at [73, 374] on input "B2" at bounding box center [71, 371] width 9 height 9
checkbox input "true"
click at [74, 408] on label "B3" at bounding box center [82, 413] width 31 height 15
click at [74, 408] on input "B3" at bounding box center [71, 410] width 9 height 9
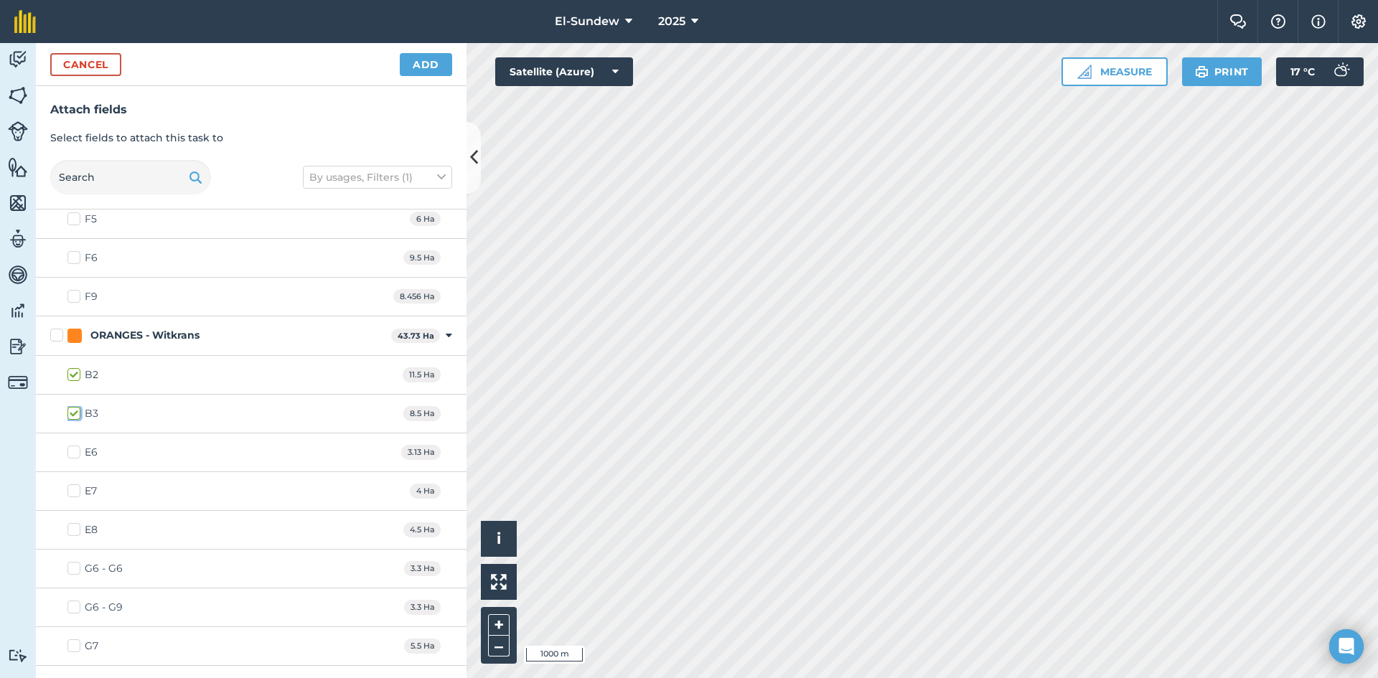
checkbox input "true"
click at [427, 60] on button "Add" at bounding box center [426, 64] width 52 height 23
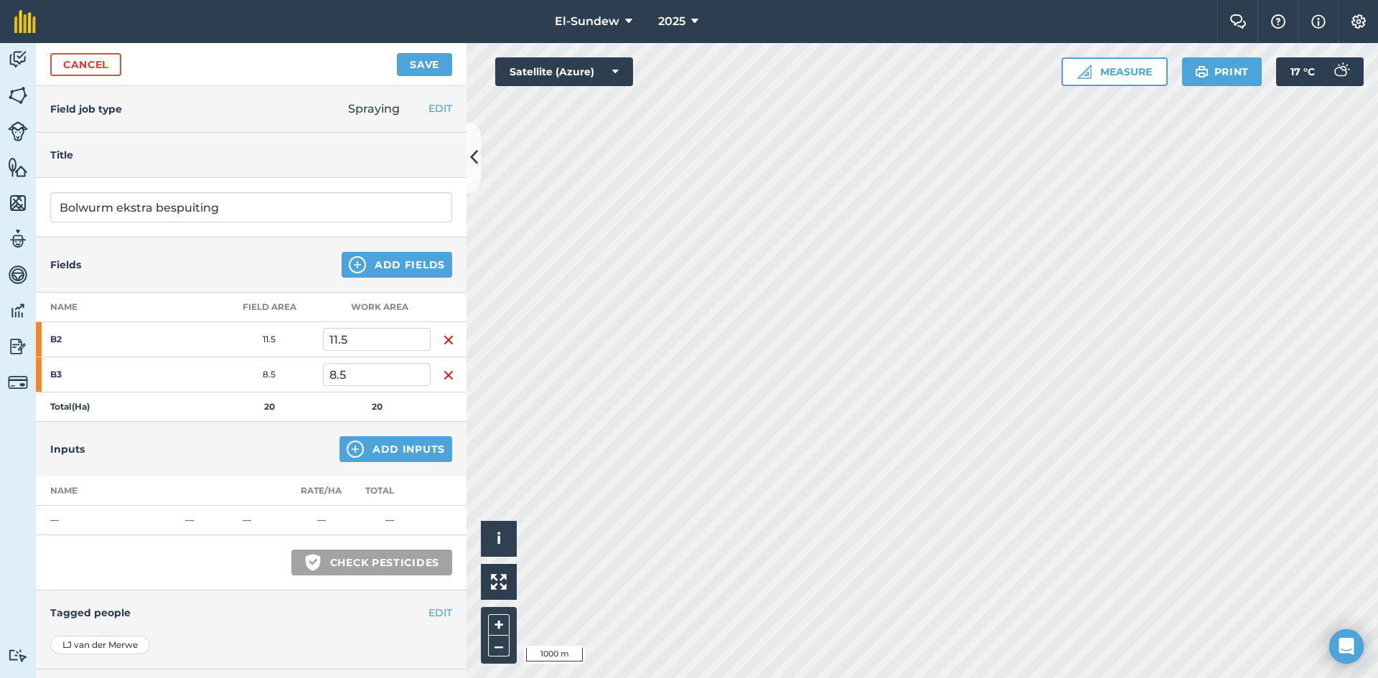
scroll to position [141, 0]
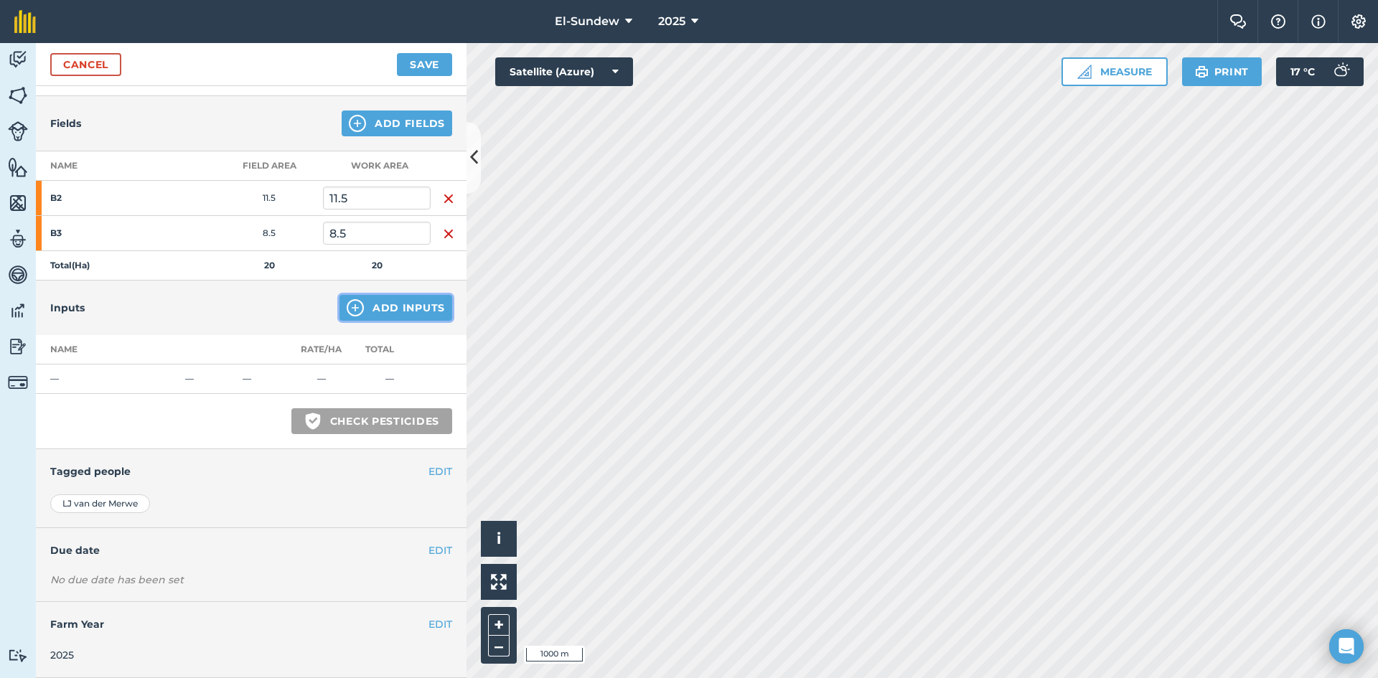
click at [355, 312] on button "Add Inputs" at bounding box center [395, 308] width 113 height 26
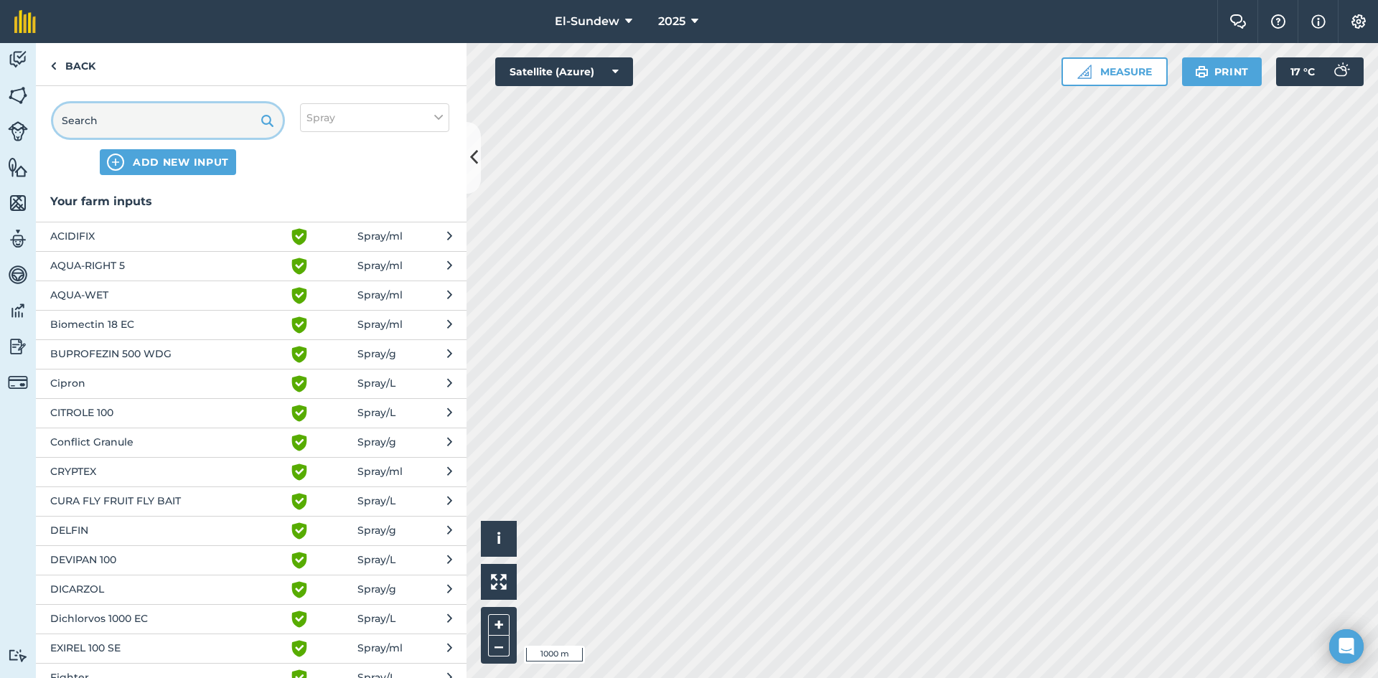
click at [163, 126] on input "text" at bounding box center [168, 120] width 230 height 34
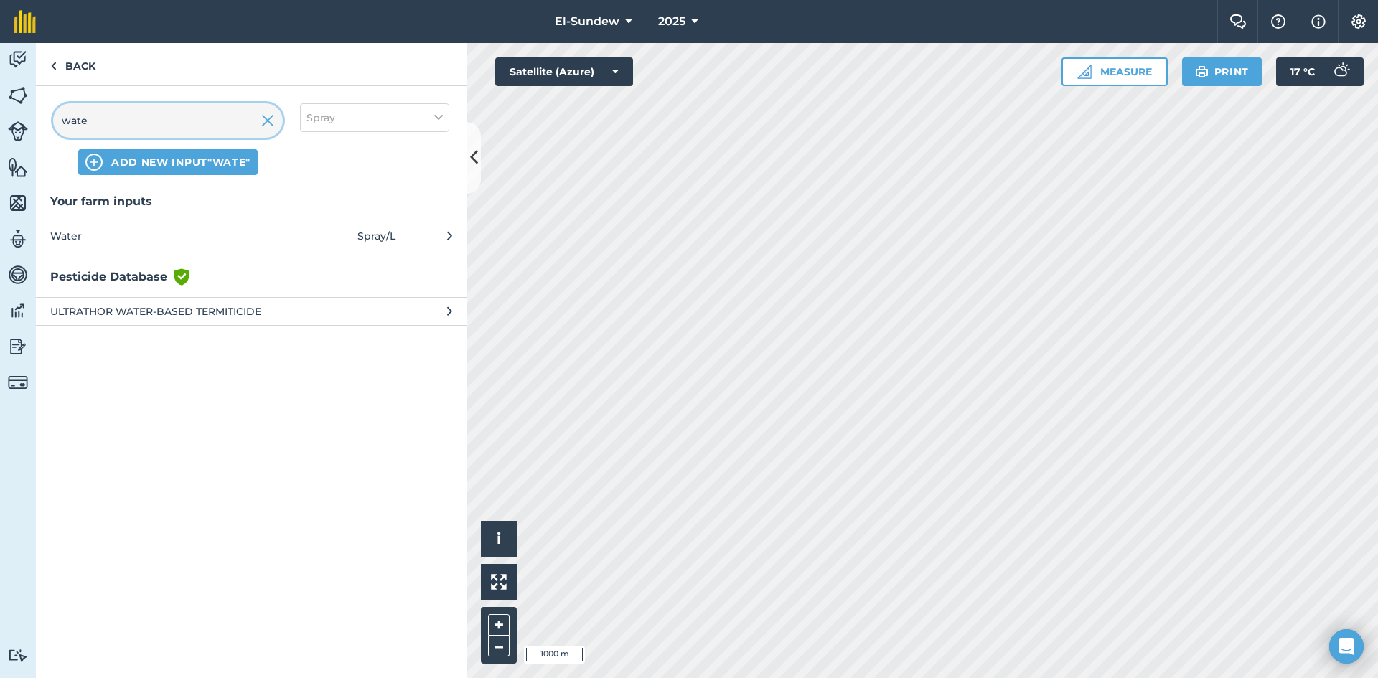
type input "wate"
click at [185, 243] on span "Water" at bounding box center [167, 236] width 235 height 16
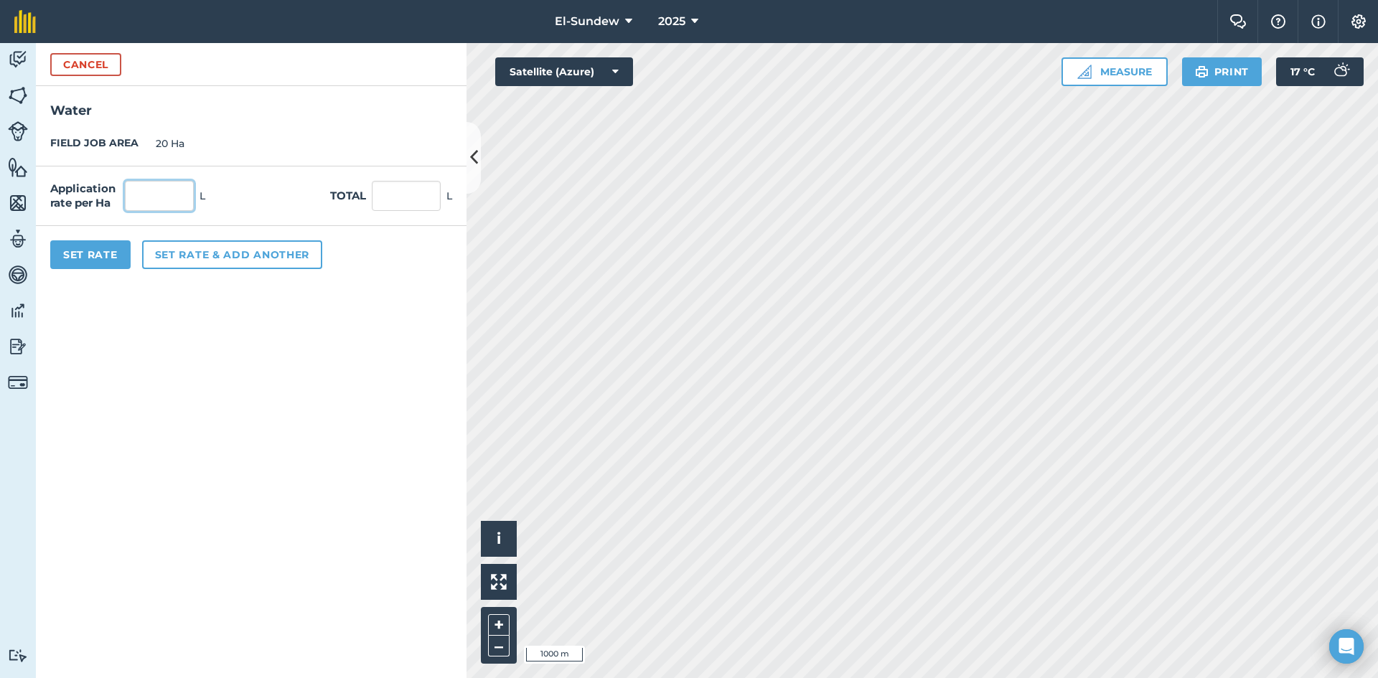
click at [182, 185] on input "text" at bounding box center [159, 196] width 69 height 30
type input "0"
click at [209, 252] on button "Set rate & add another" at bounding box center [232, 254] width 180 height 29
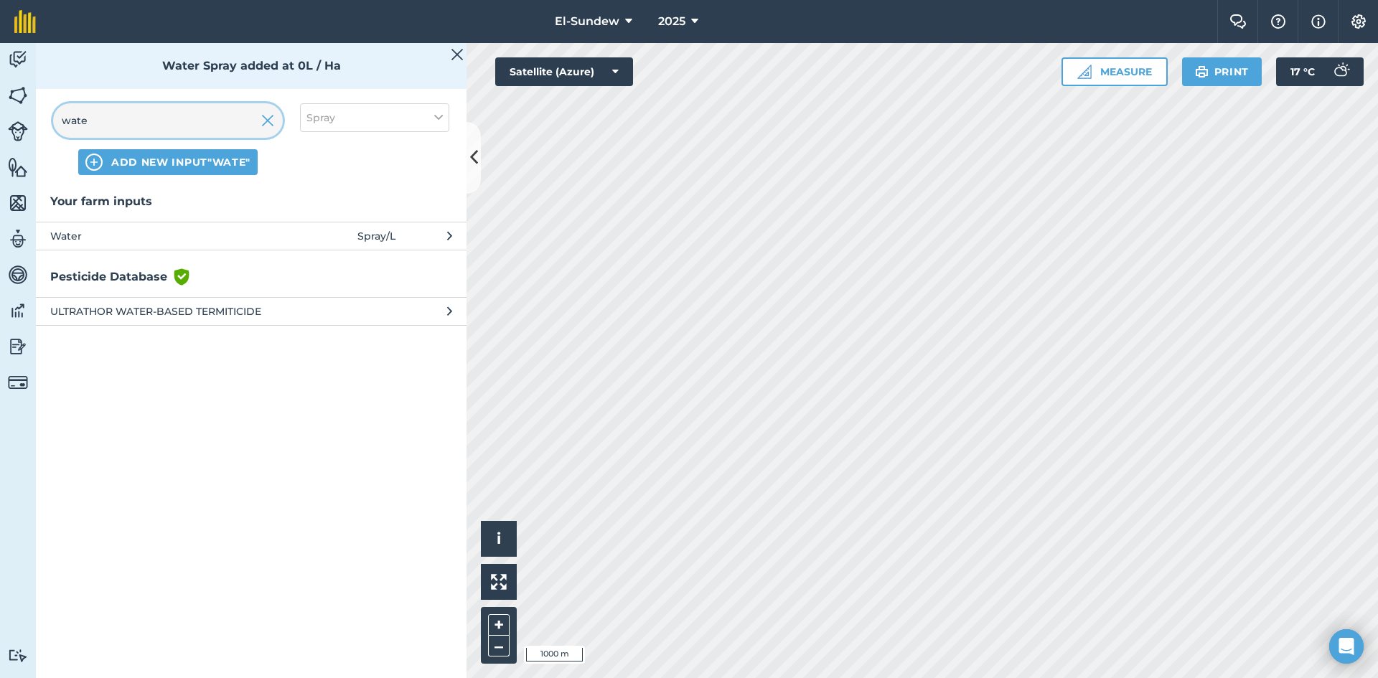
click at [187, 128] on input "wate" at bounding box center [168, 120] width 230 height 34
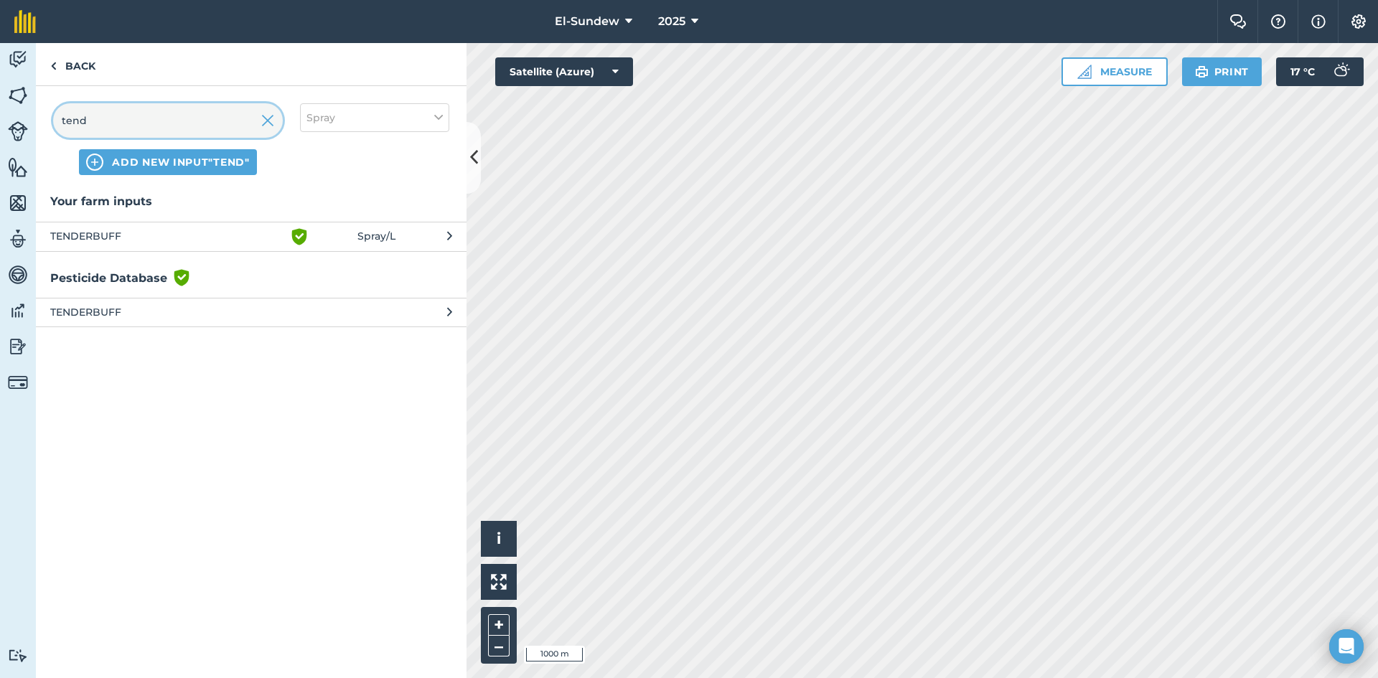
type input "tend"
click at [184, 244] on span "TENDERBUFF" at bounding box center [167, 236] width 235 height 17
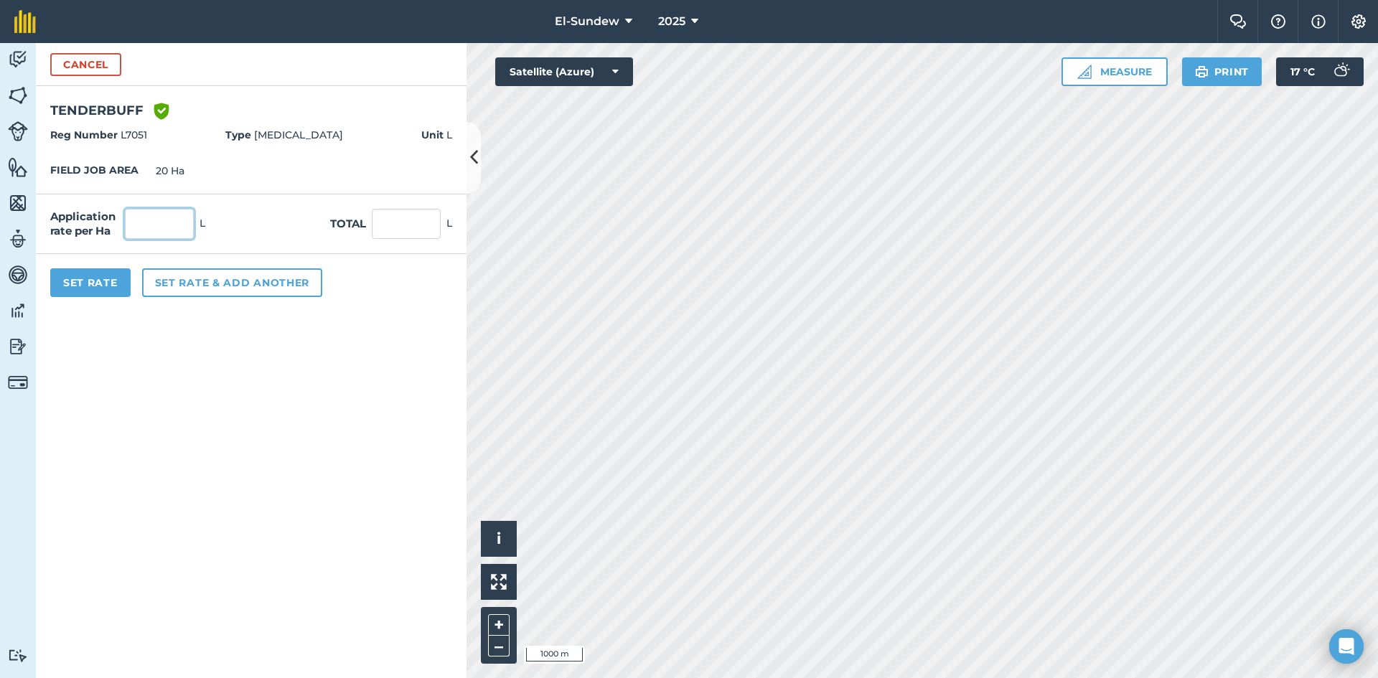
click at [182, 223] on input "text" at bounding box center [159, 224] width 69 height 30
type input "0"
click at [197, 277] on button "Set rate & add another" at bounding box center [232, 282] width 180 height 29
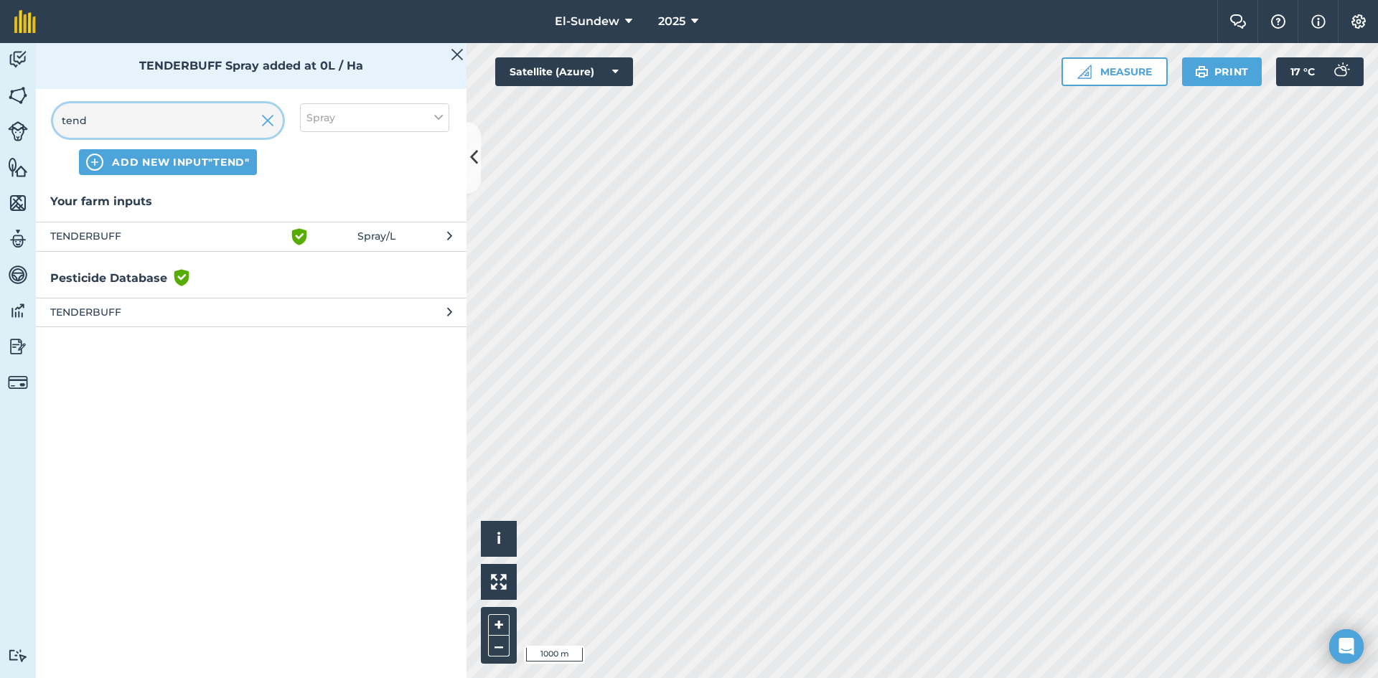
click at [205, 122] on input "tend" at bounding box center [168, 120] width 230 height 34
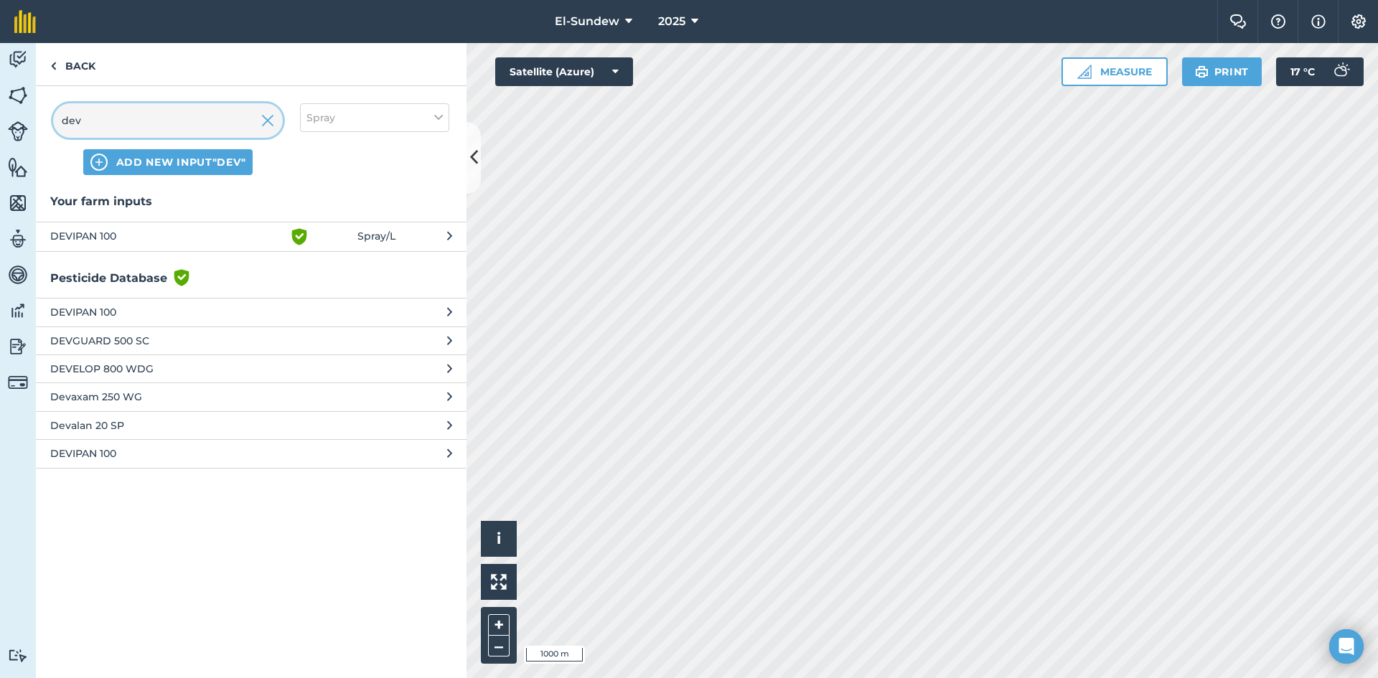
type input "dev"
click at [199, 235] on span "DEVIPAN 100" at bounding box center [167, 236] width 235 height 17
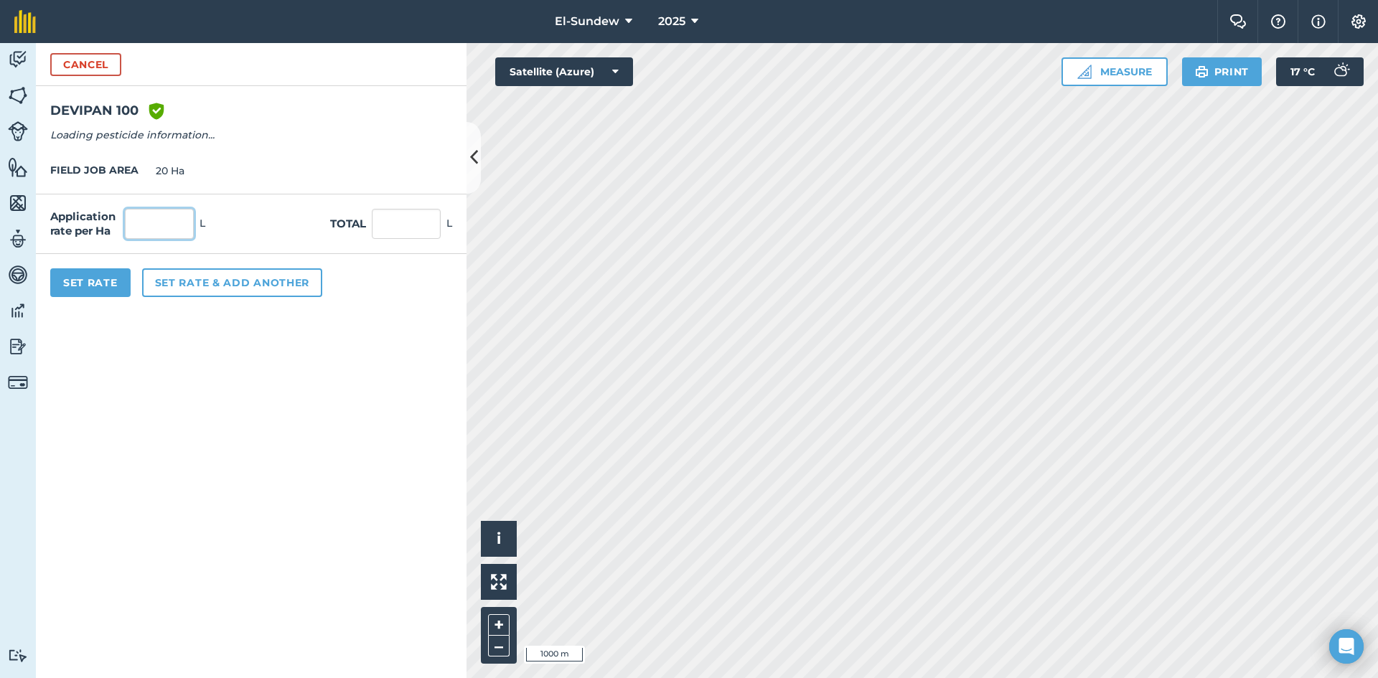
click at [189, 224] on input "text" at bounding box center [159, 224] width 69 height 30
type input "0"
click at [84, 291] on button "Set Rate" at bounding box center [90, 282] width 80 height 29
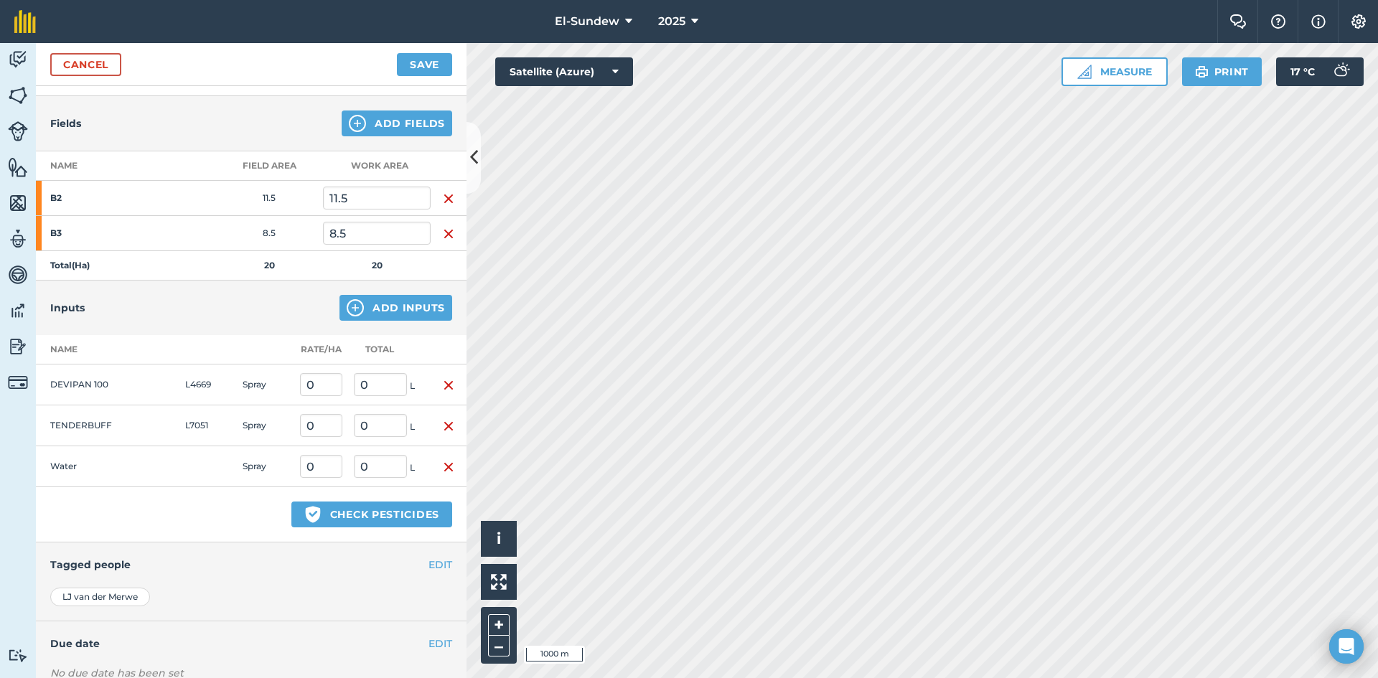
scroll to position [235, 0]
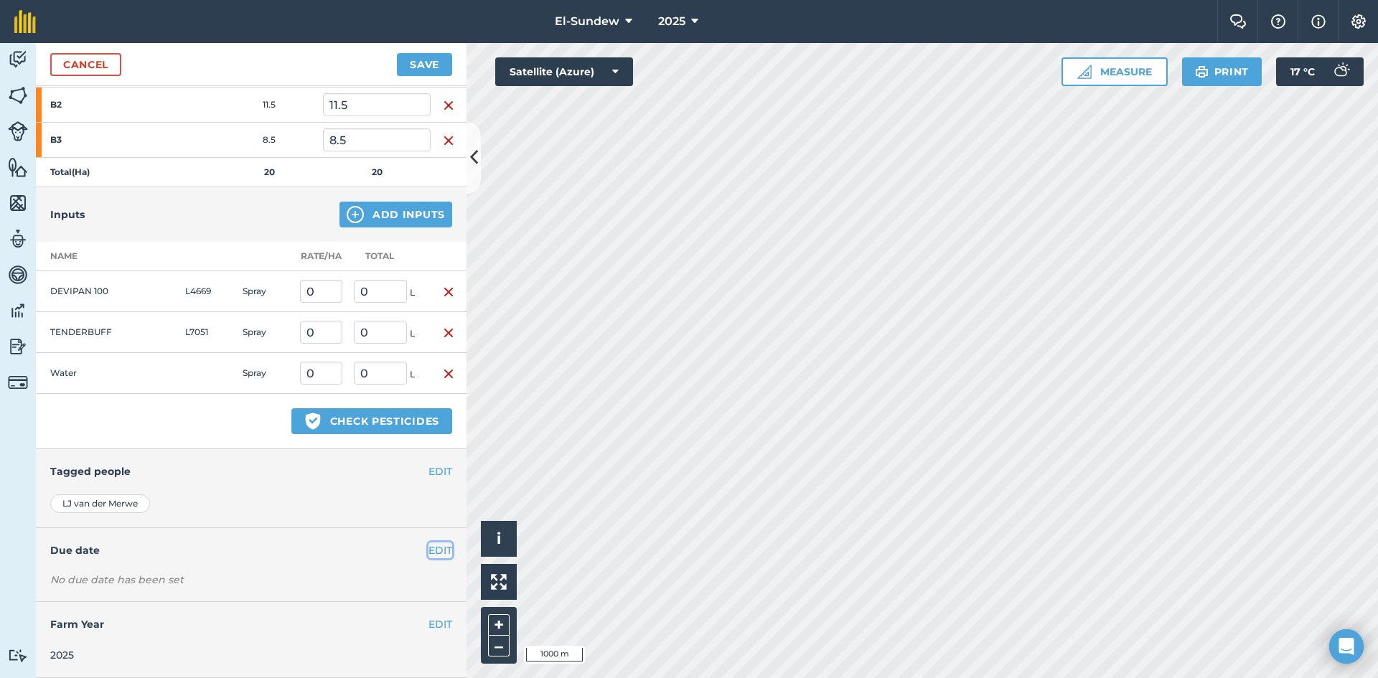
click at [429, 553] on button "EDIT" at bounding box center [440, 551] width 24 height 16
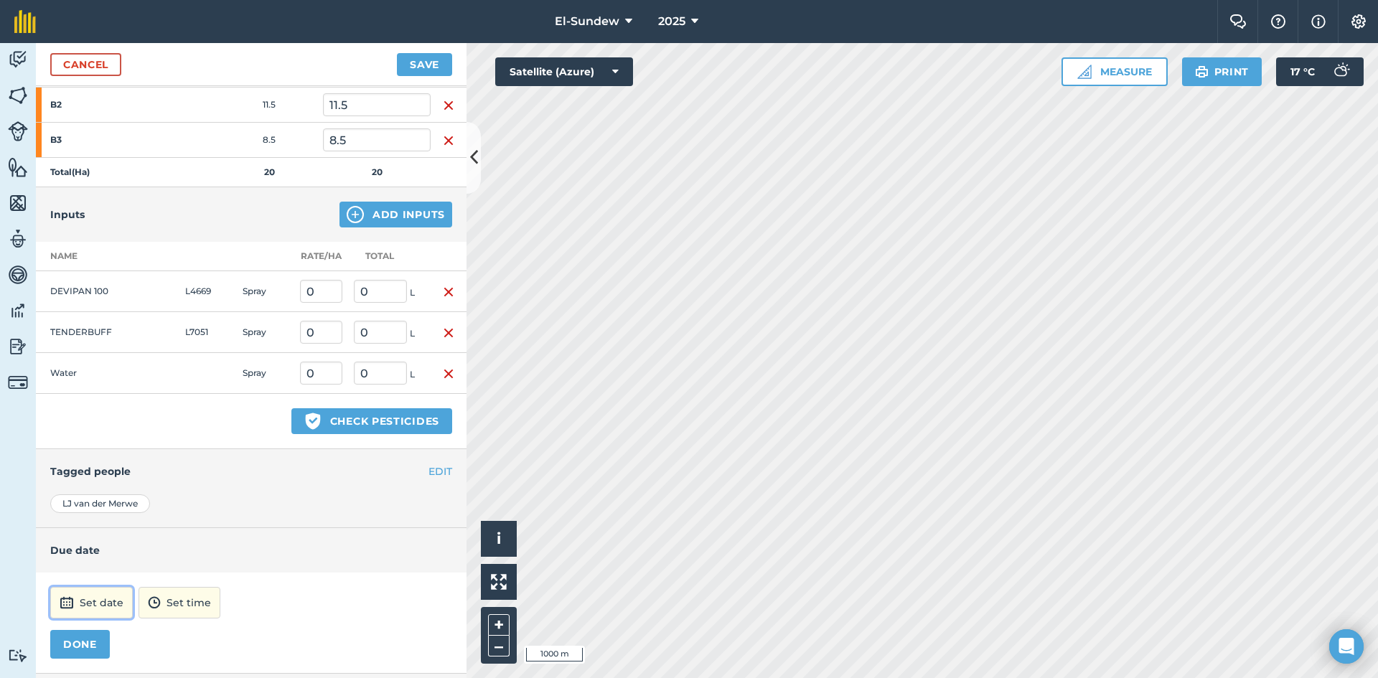
click at [111, 594] on button "Set date" at bounding box center [91, 603] width 83 height 32
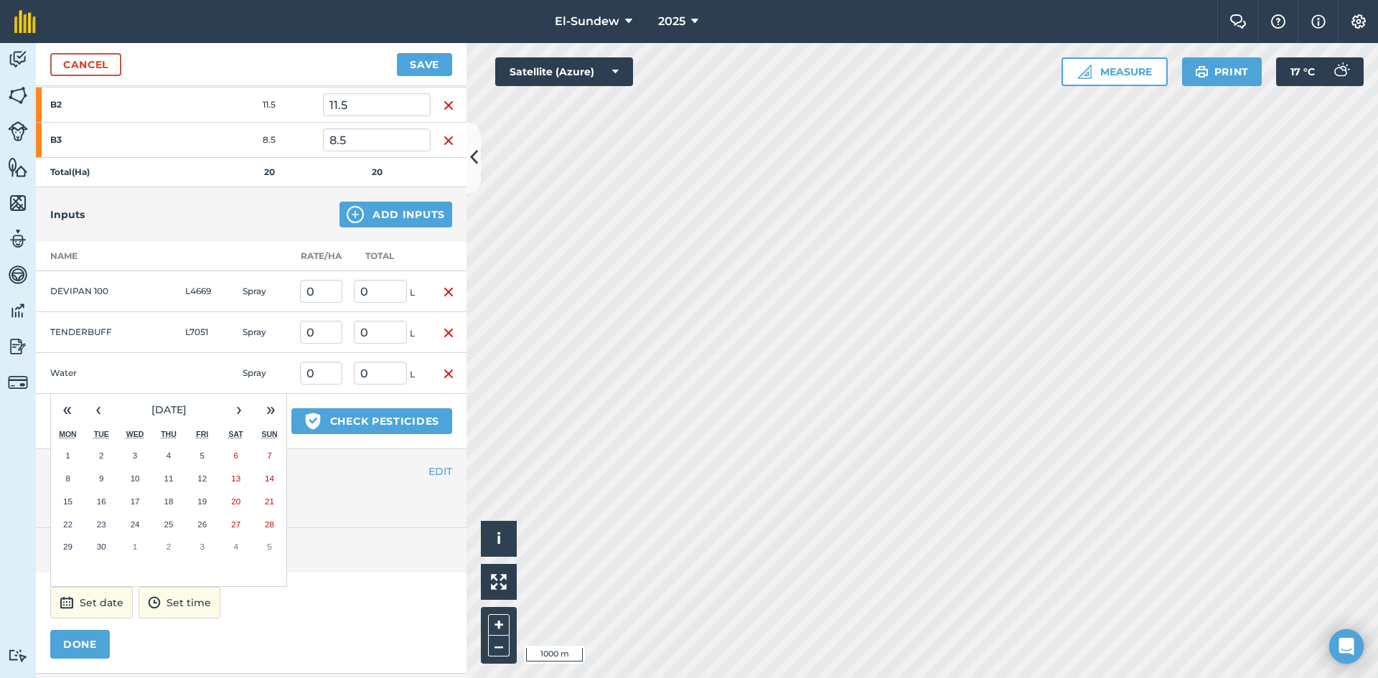
click at [206, 520] on abbr "26" at bounding box center [201, 524] width 9 height 9
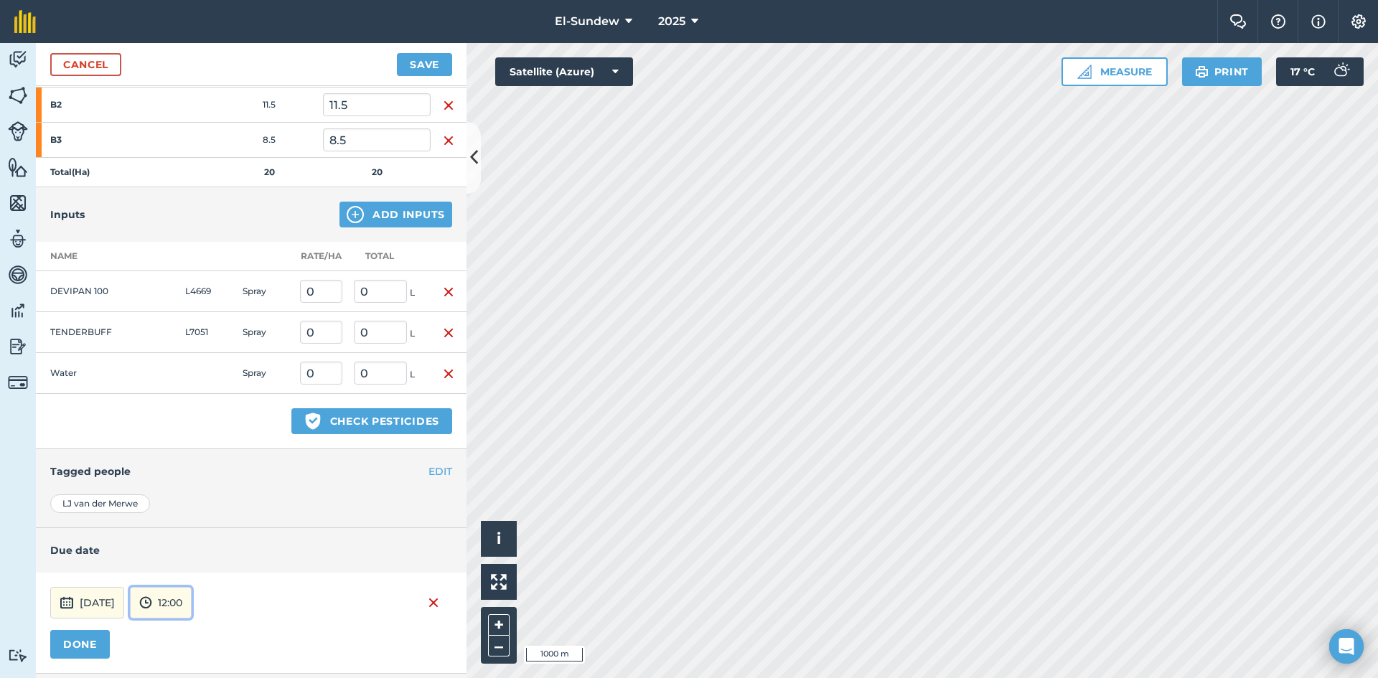
click at [192, 599] on button "12:00" at bounding box center [161, 603] width 62 height 32
click at [197, 535] on button "07:00" at bounding box center [164, 528] width 67 height 23
click at [66, 657] on button "DONE" at bounding box center [80, 644] width 60 height 29
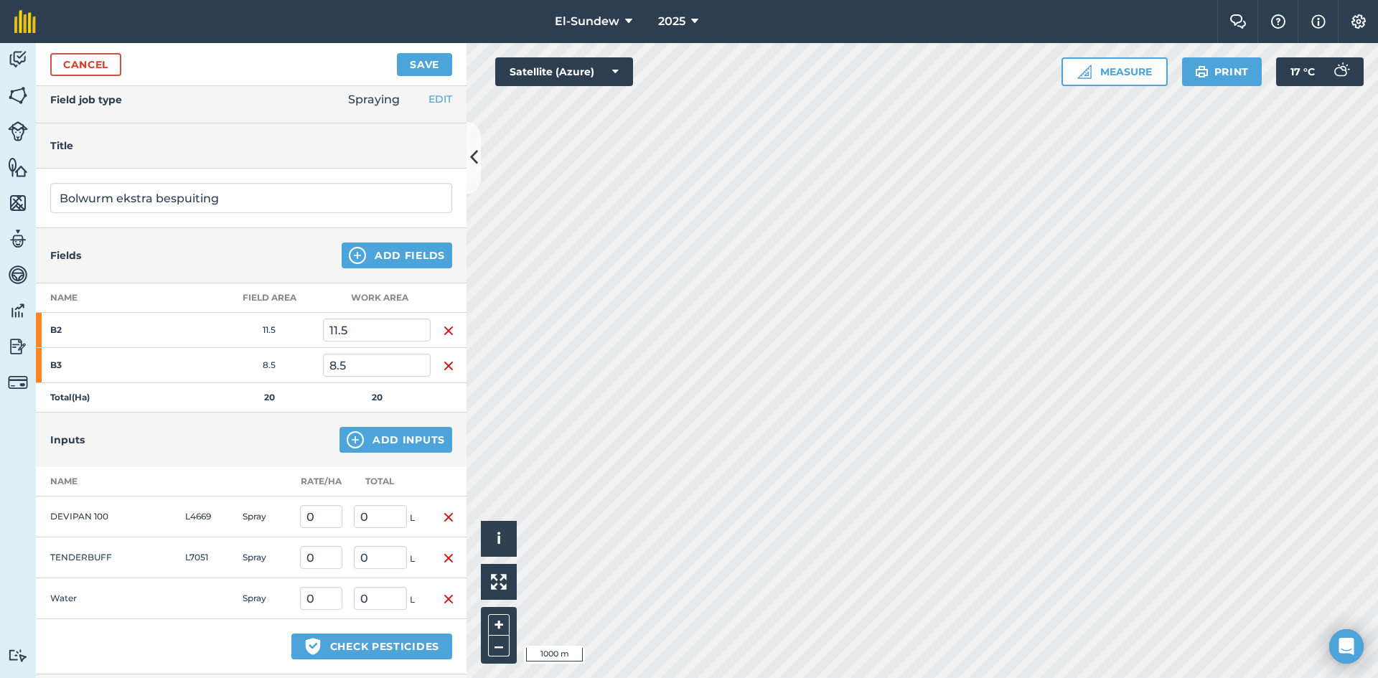
scroll to position [0, 0]
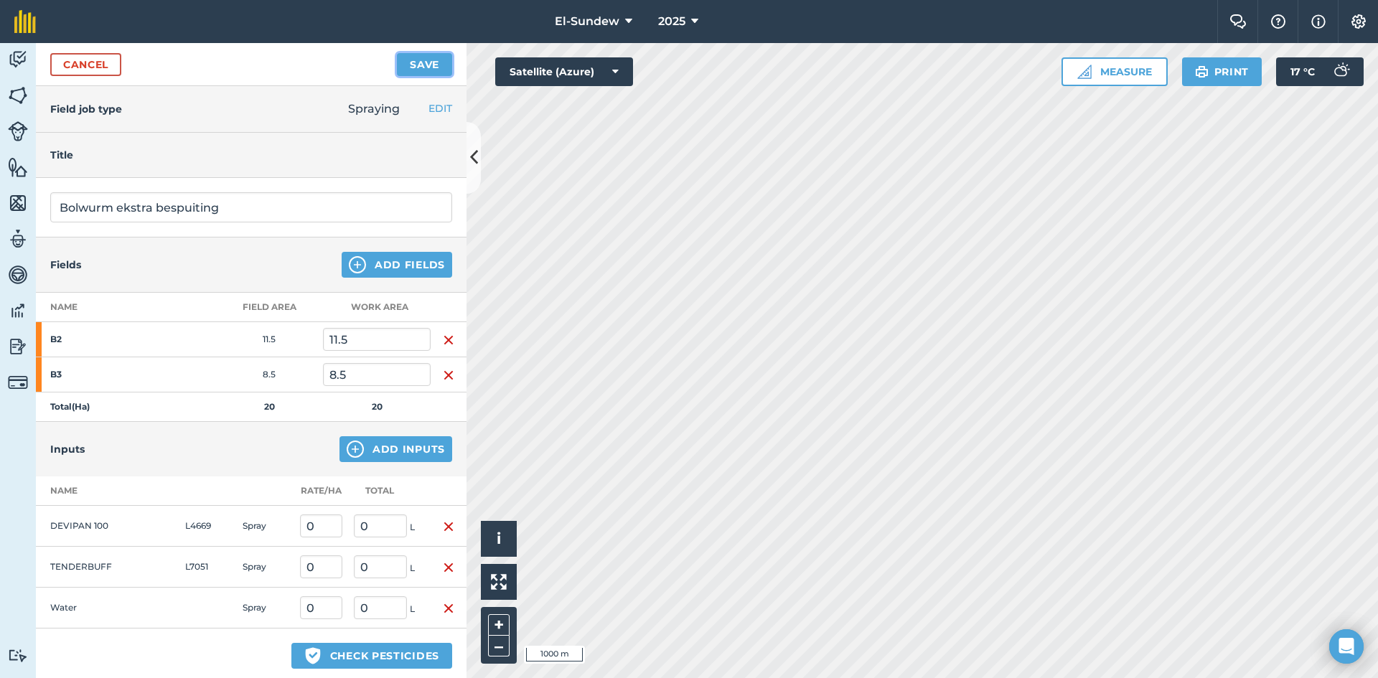
click at [421, 70] on button "Save" at bounding box center [424, 64] width 55 height 23
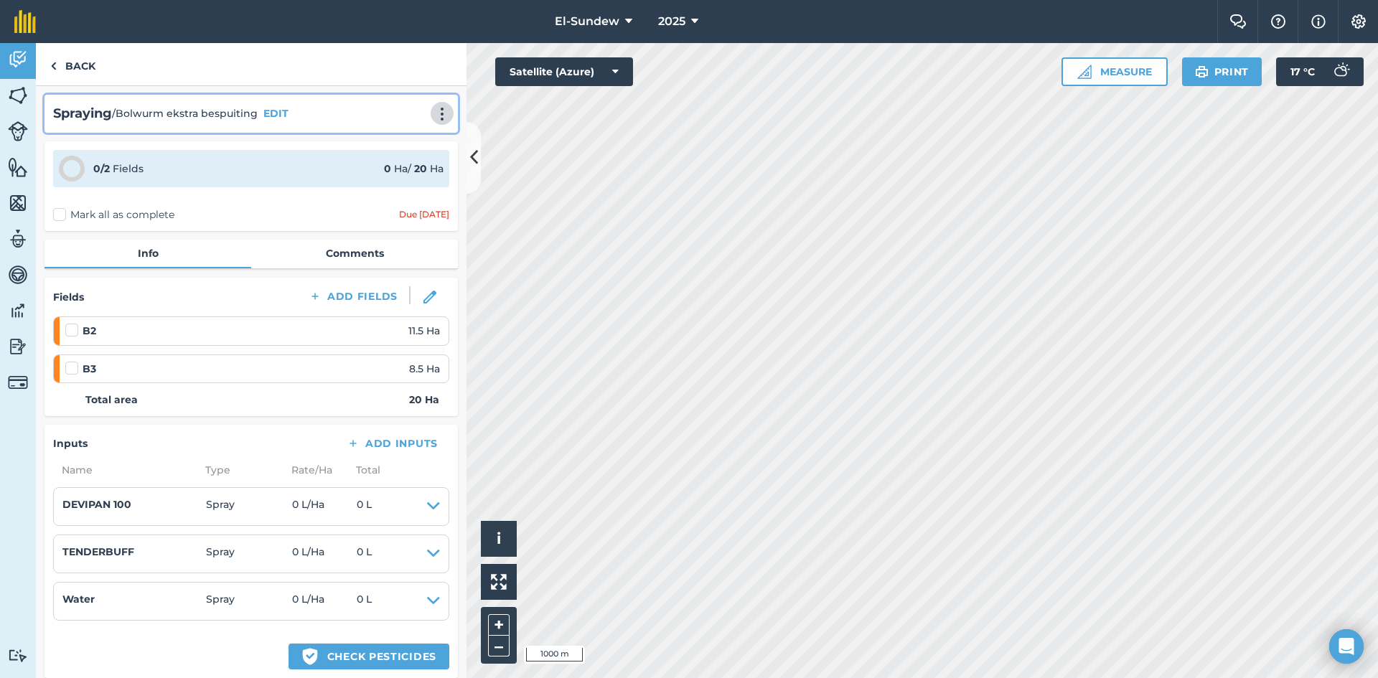
click at [434, 115] on img at bounding box center [442, 114] width 17 height 14
click at [414, 142] on link "Print" at bounding box center [412, 145] width 92 height 29
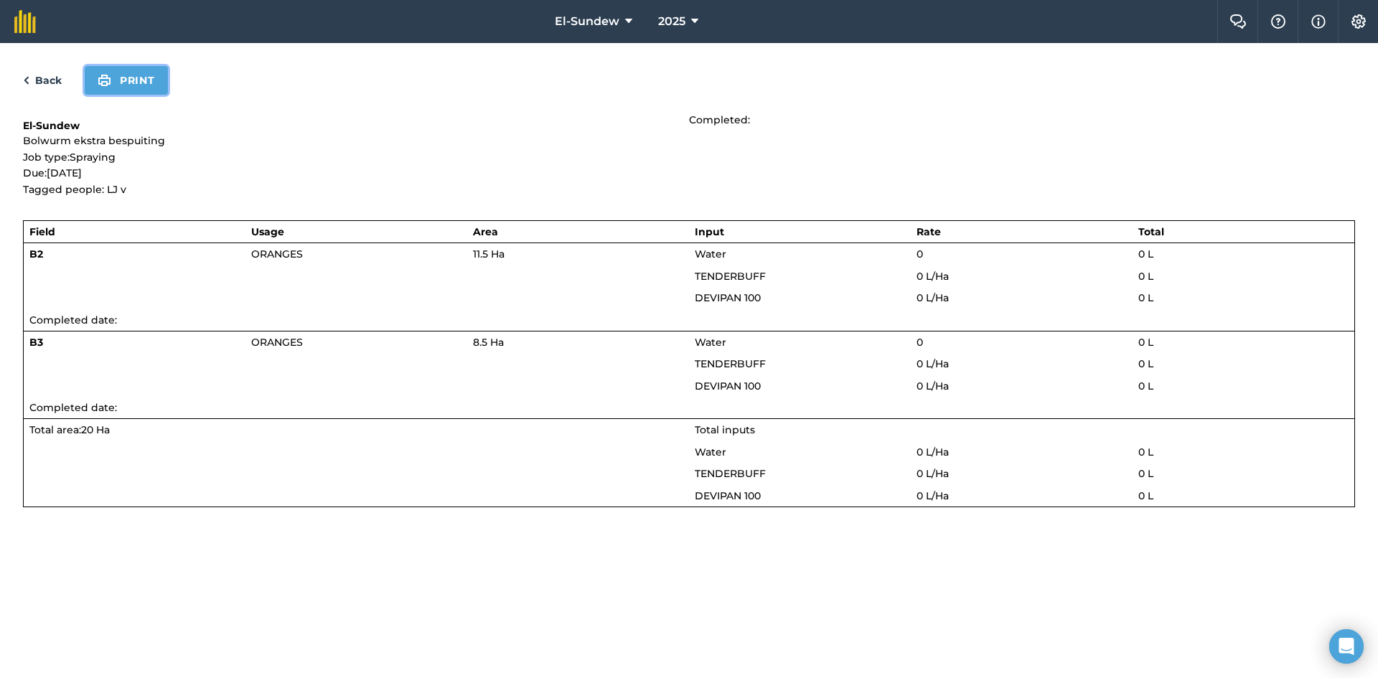
click at [151, 71] on button "Print" at bounding box center [126, 80] width 83 height 29
click at [47, 80] on link "Back" at bounding box center [42, 80] width 39 height 17
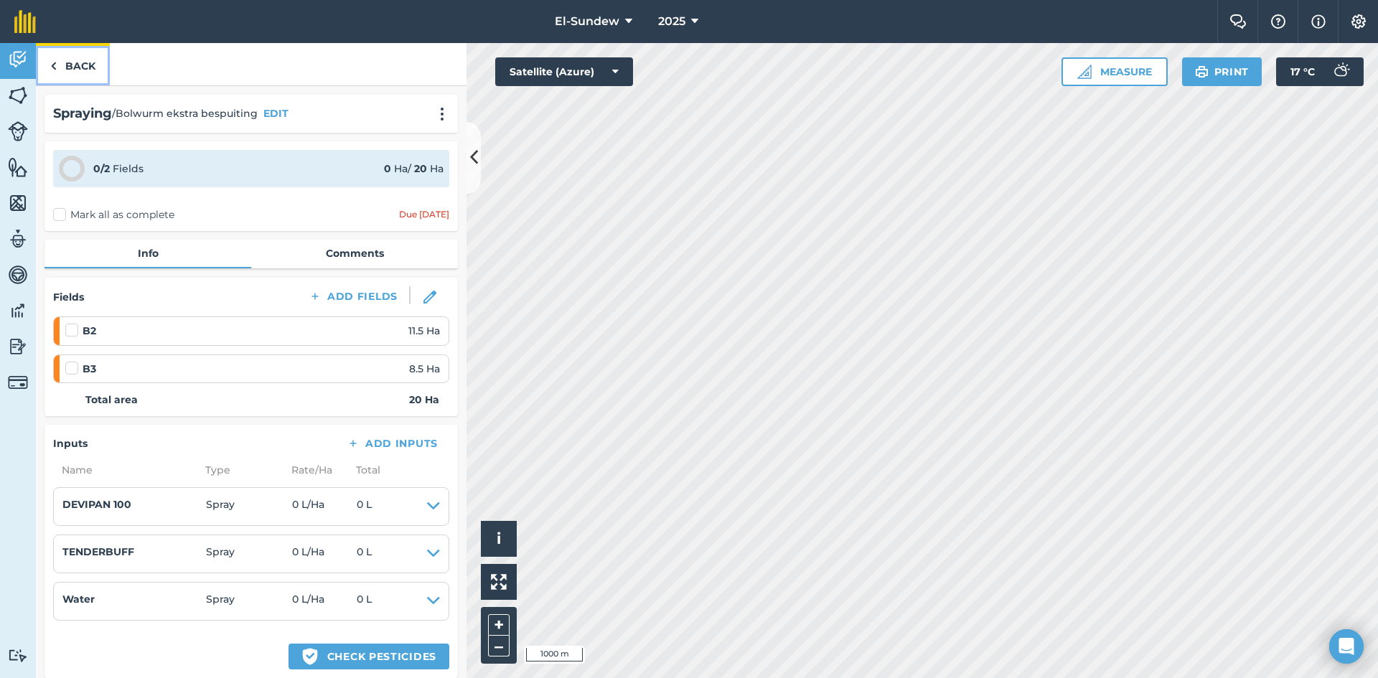
click at [74, 65] on link "Back" at bounding box center [73, 64] width 74 height 42
